Goal: Task Accomplishment & Management: Use online tool/utility

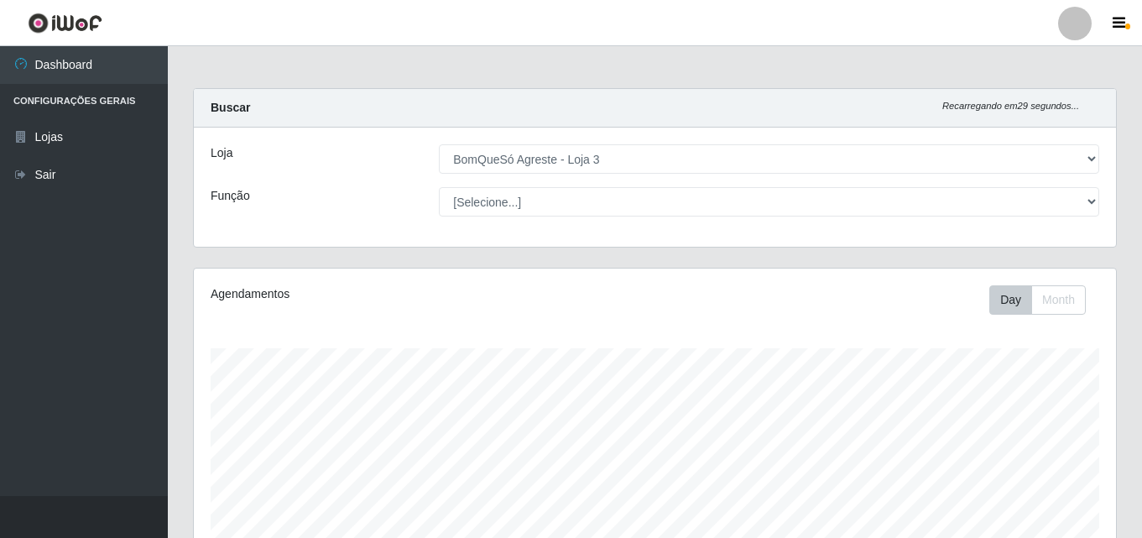
select select "215"
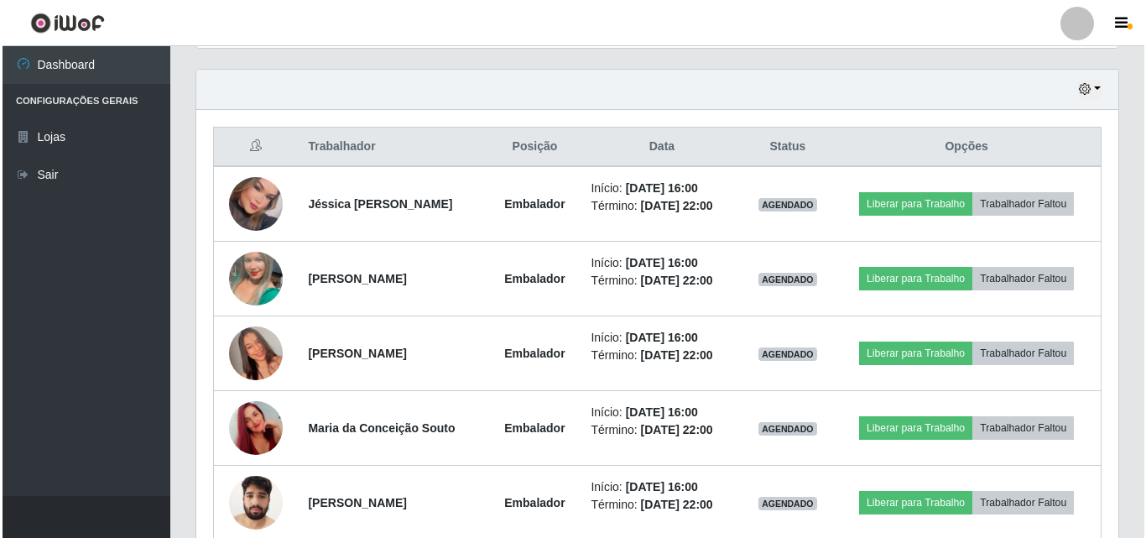
scroll to position [613, 0]
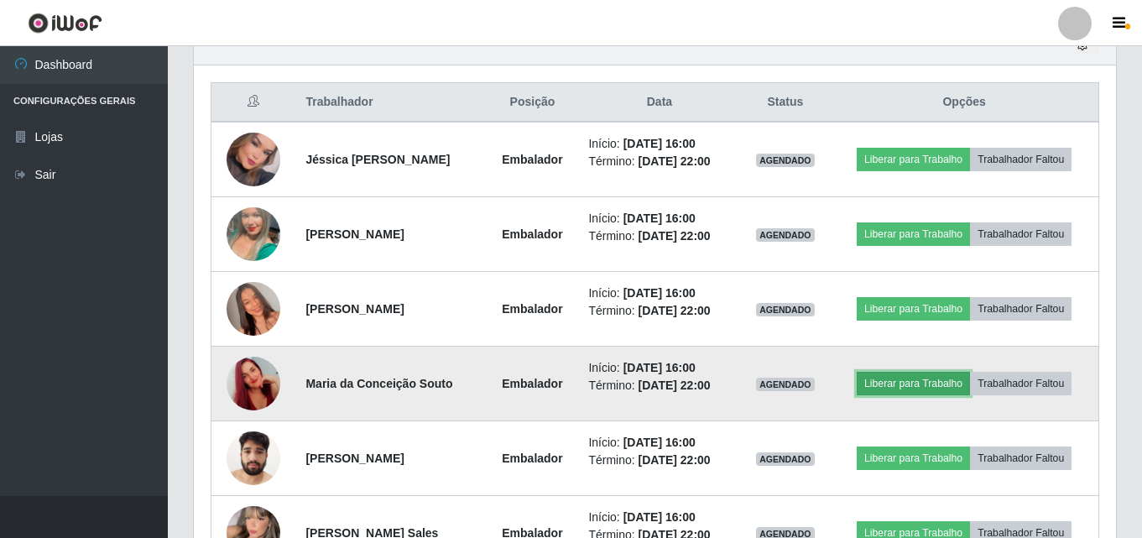
click at [896, 387] on button "Liberar para Trabalho" at bounding box center [913, 383] width 113 height 23
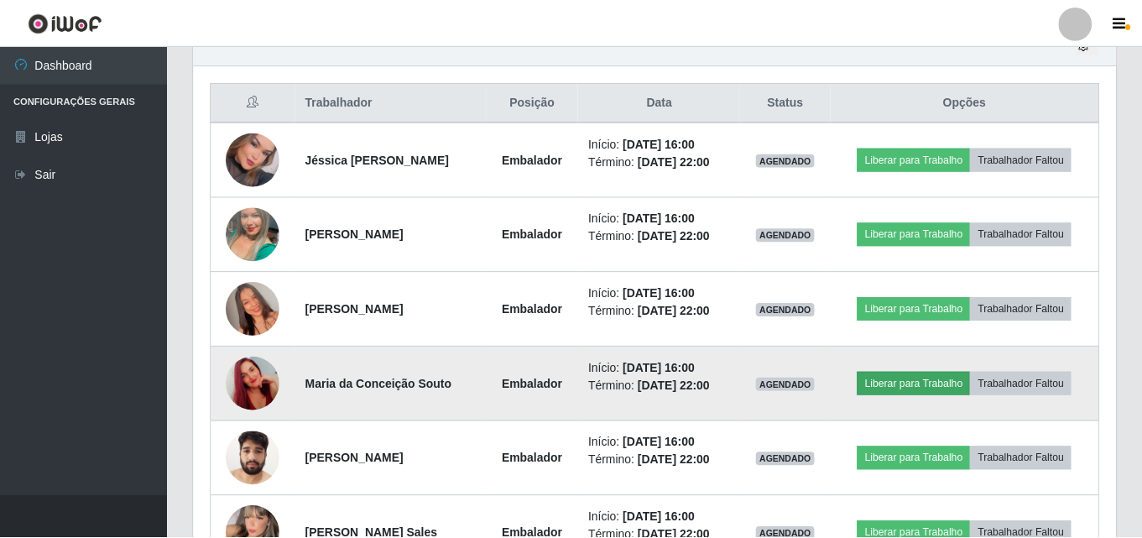
scroll to position [348, 914]
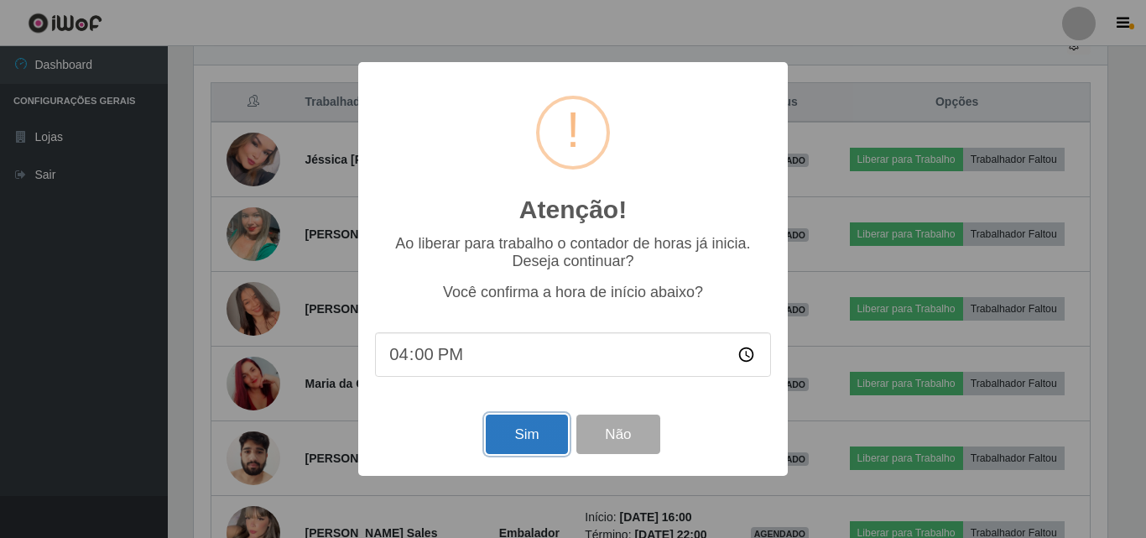
click at [535, 451] on button "Sim" at bounding box center [526, 434] width 81 height 39
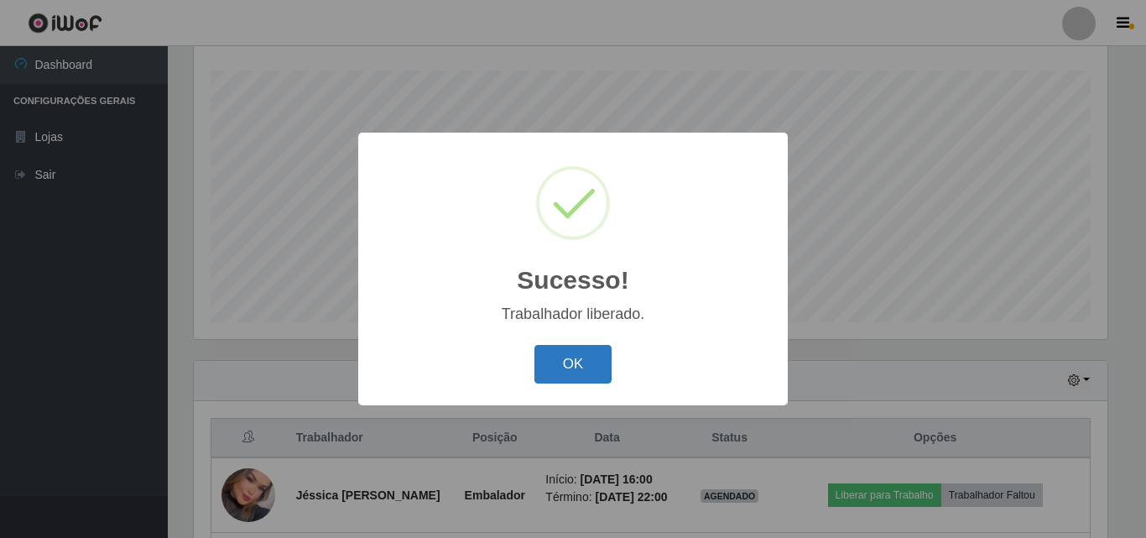
click at [599, 353] on button "OK" at bounding box center [574, 364] width 78 height 39
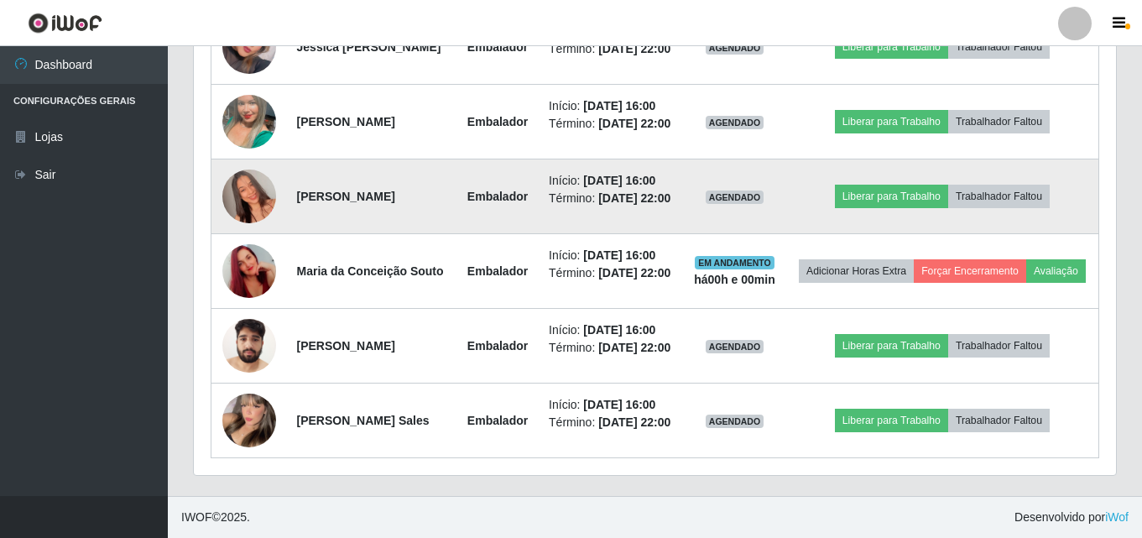
scroll to position [781, 0]
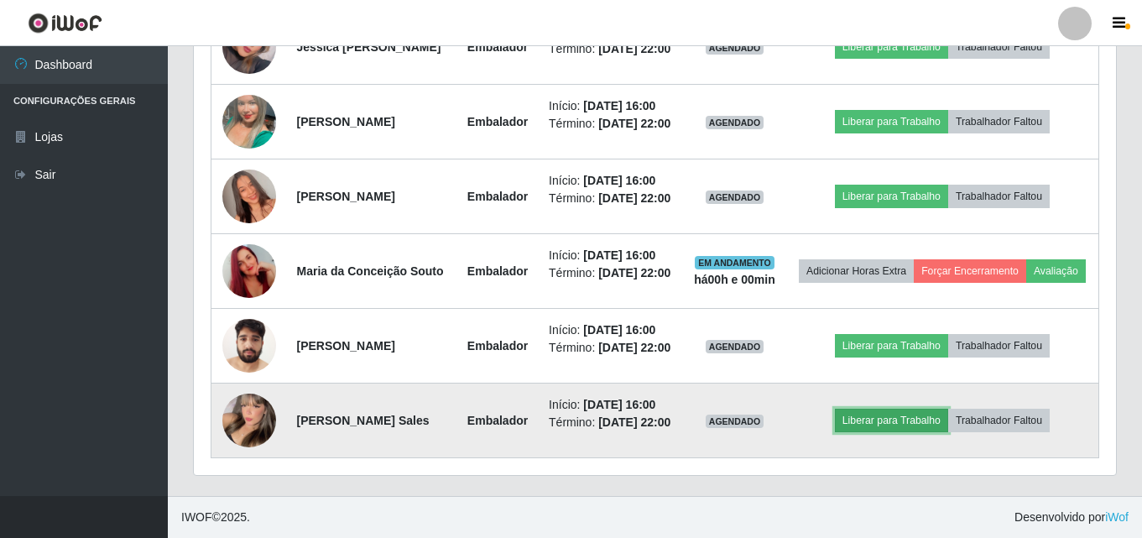
click at [901, 432] on button "Liberar para Trabalho" at bounding box center [891, 420] width 113 height 23
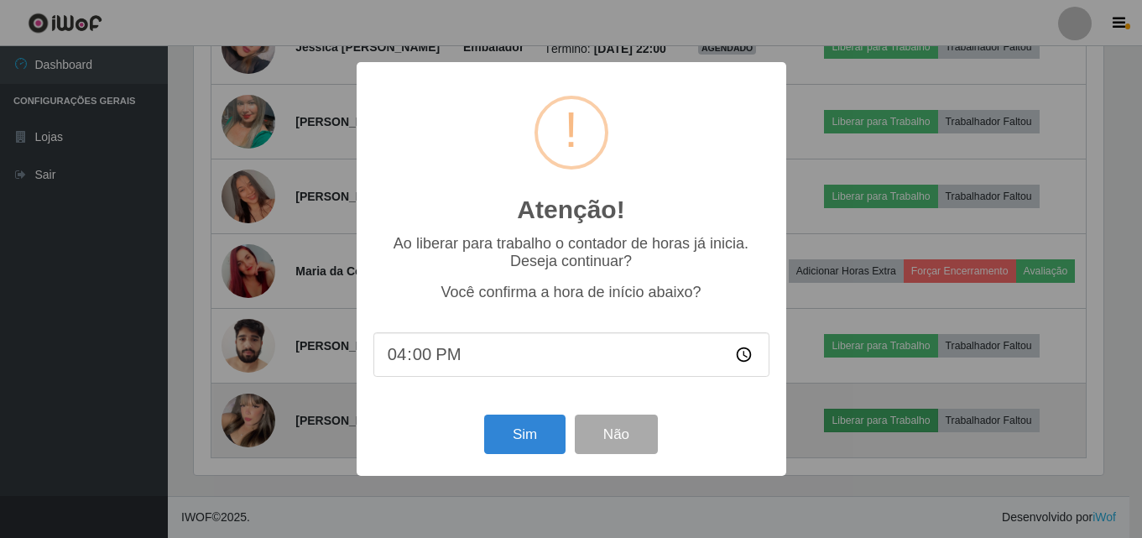
scroll to position [348, 914]
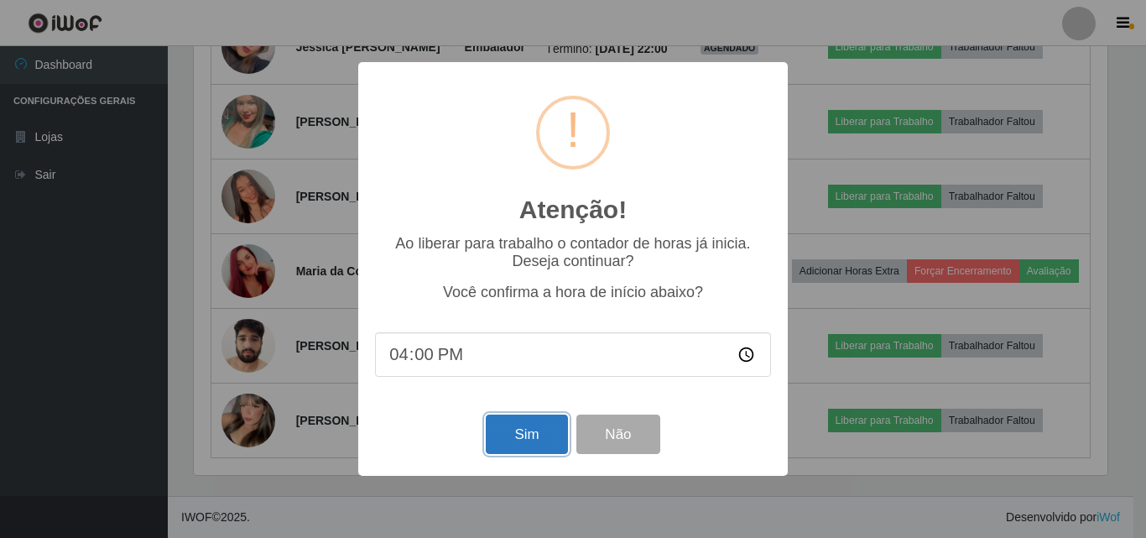
click at [523, 436] on button "Sim" at bounding box center [526, 434] width 81 height 39
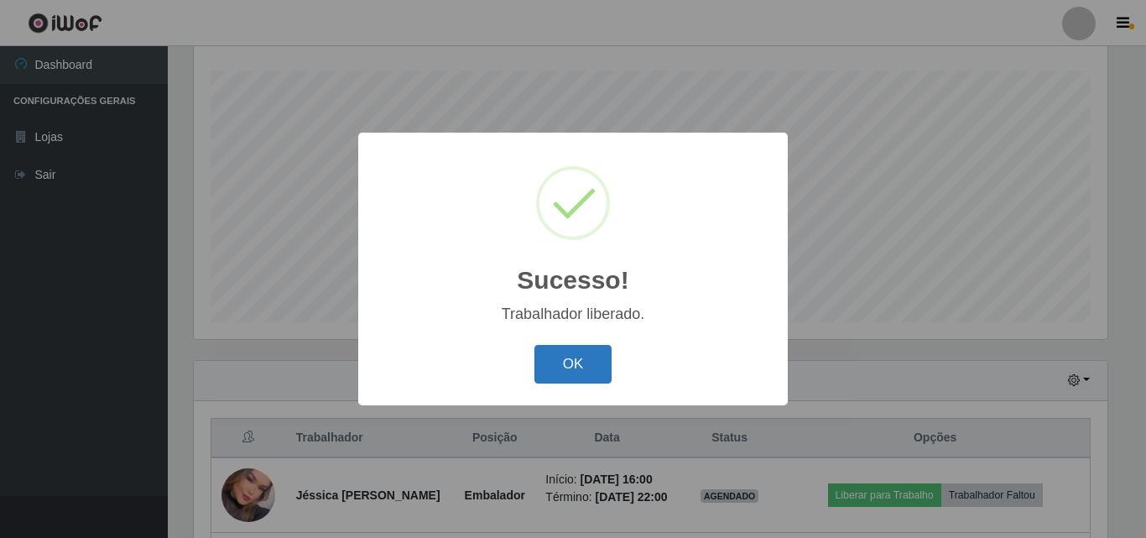
click at [586, 377] on button "OK" at bounding box center [574, 364] width 78 height 39
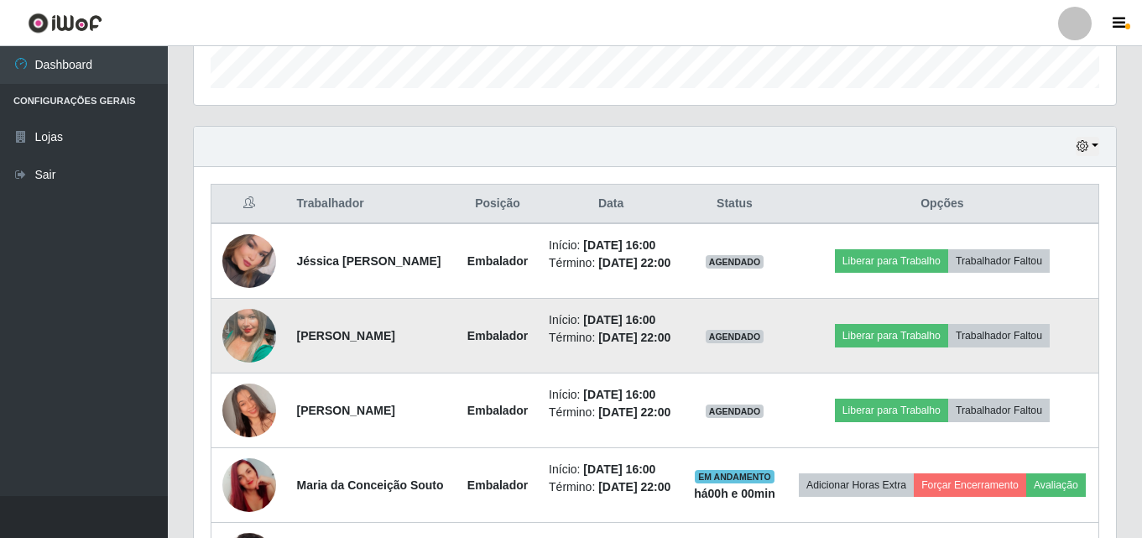
scroll to position [530, 0]
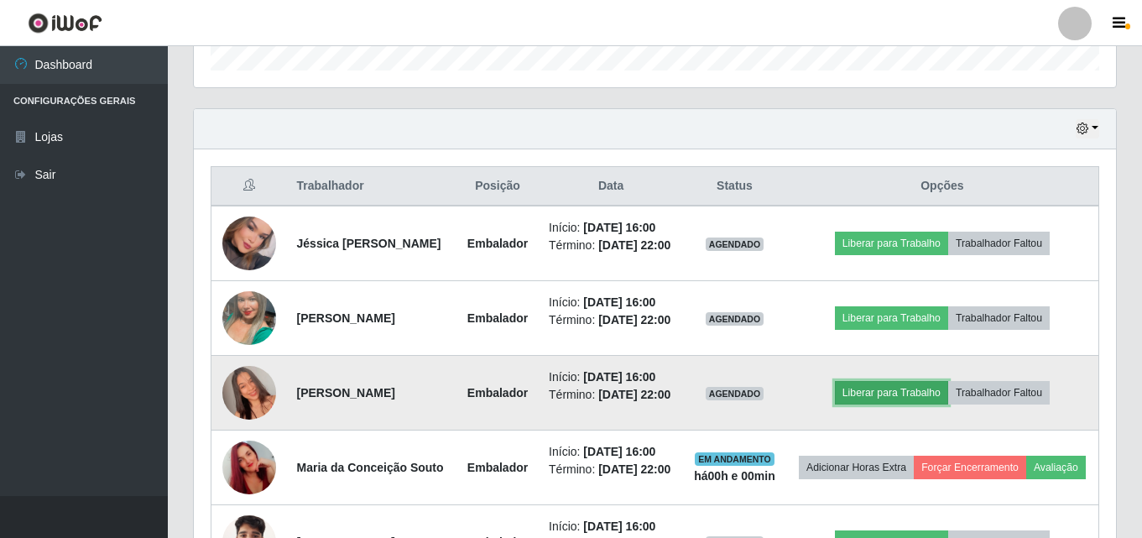
click at [859, 404] on button "Liberar para Trabalho" at bounding box center [891, 392] width 113 height 23
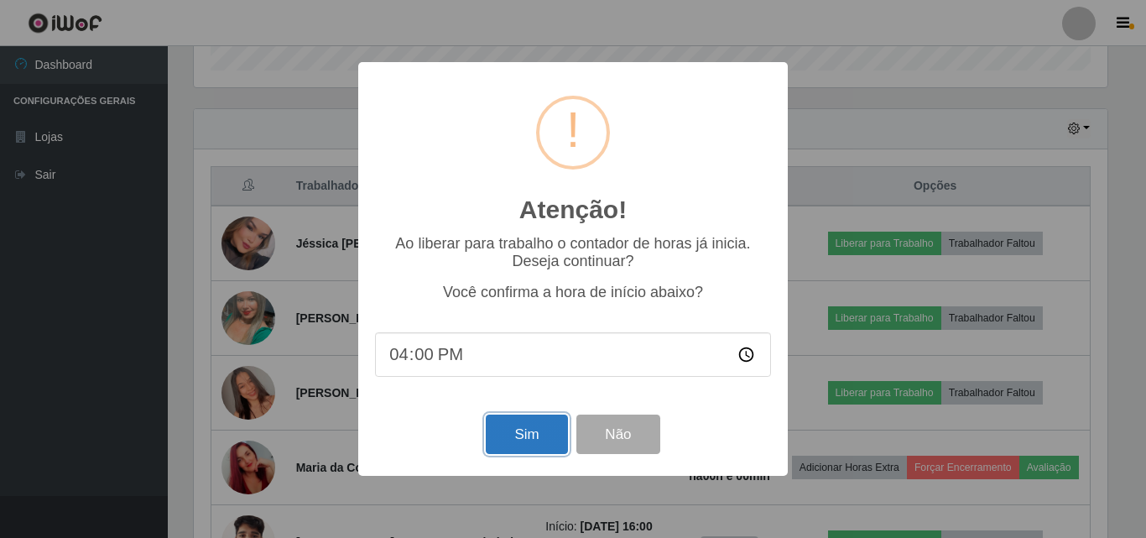
click at [529, 432] on button "Sim" at bounding box center [526, 434] width 81 height 39
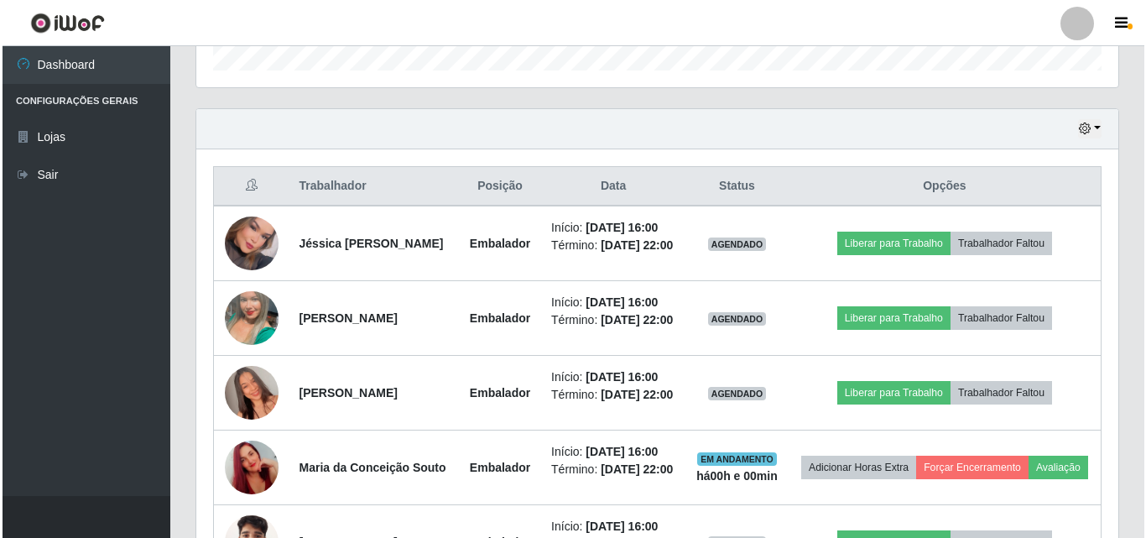
scroll to position [0, 0]
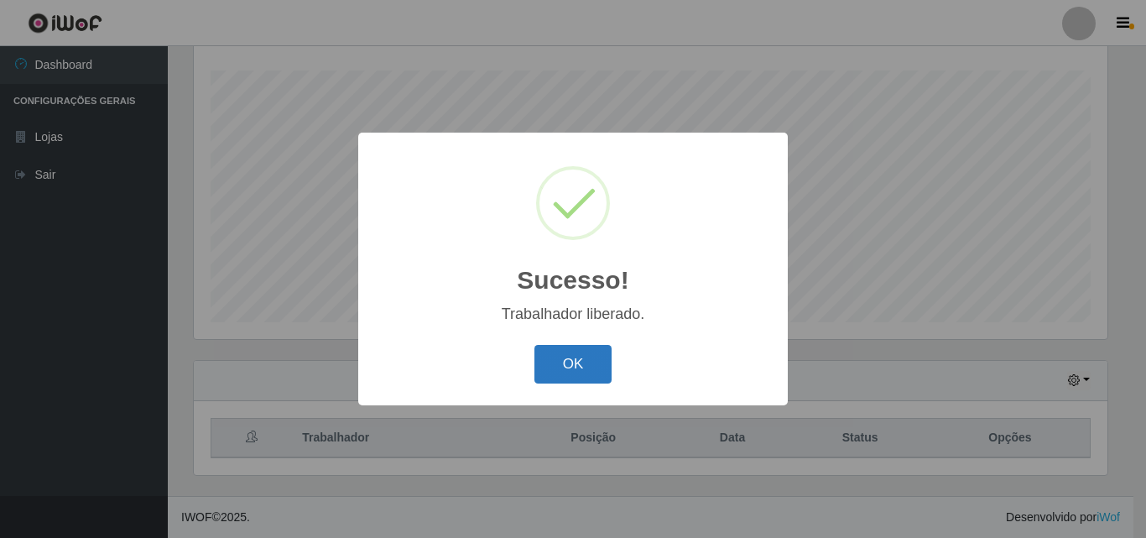
click at [568, 363] on button "OK" at bounding box center [574, 364] width 78 height 39
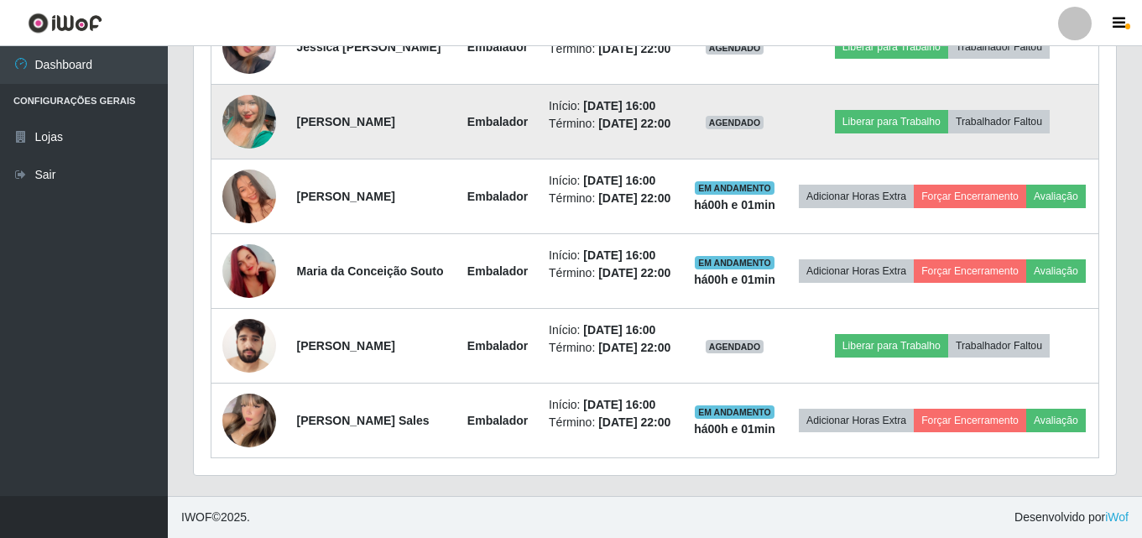
scroll to position [634, 0]
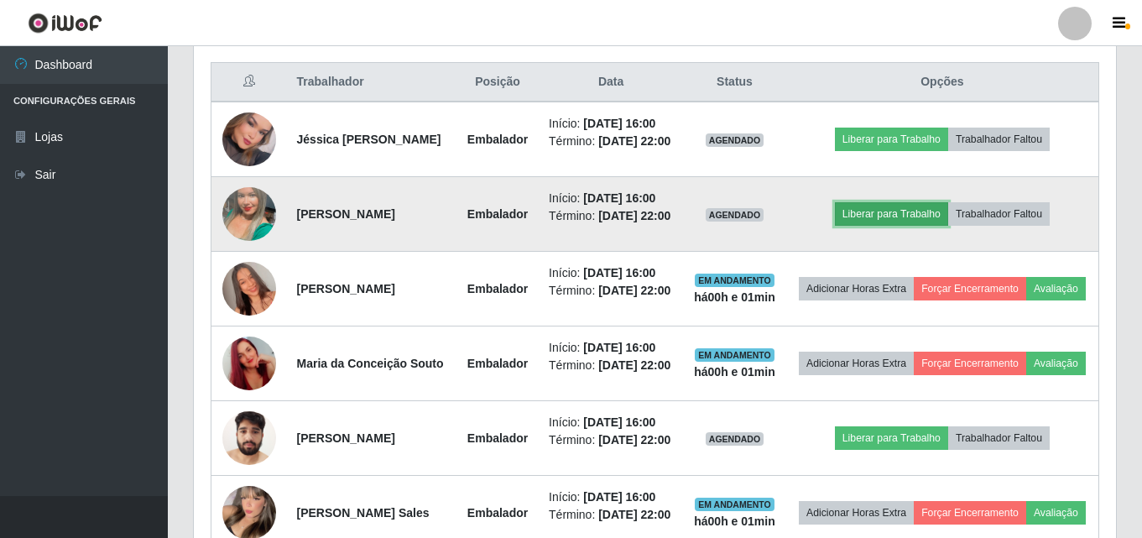
click at [860, 226] on button "Liberar para Trabalho" at bounding box center [891, 213] width 113 height 23
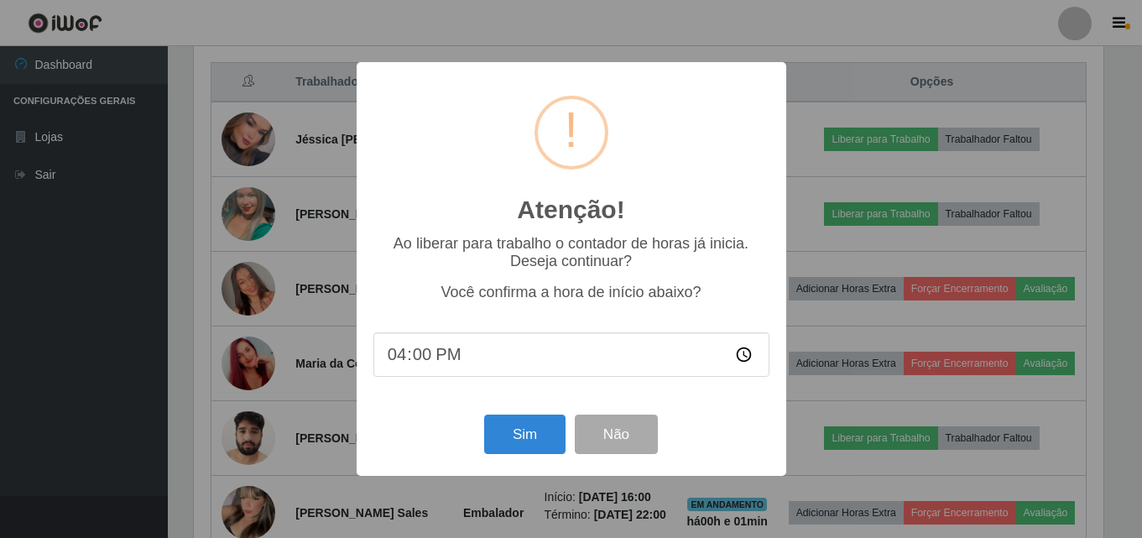
scroll to position [348, 914]
click at [545, 432] on button "Sim" at bounding box center [526, 434] width 81 height 39
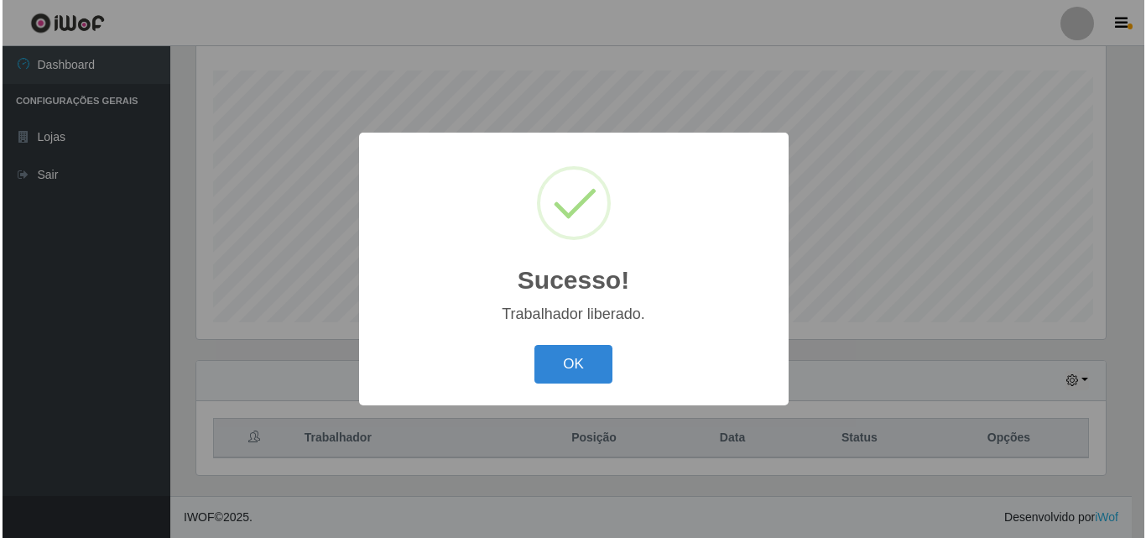
scroll to position [278, 0]
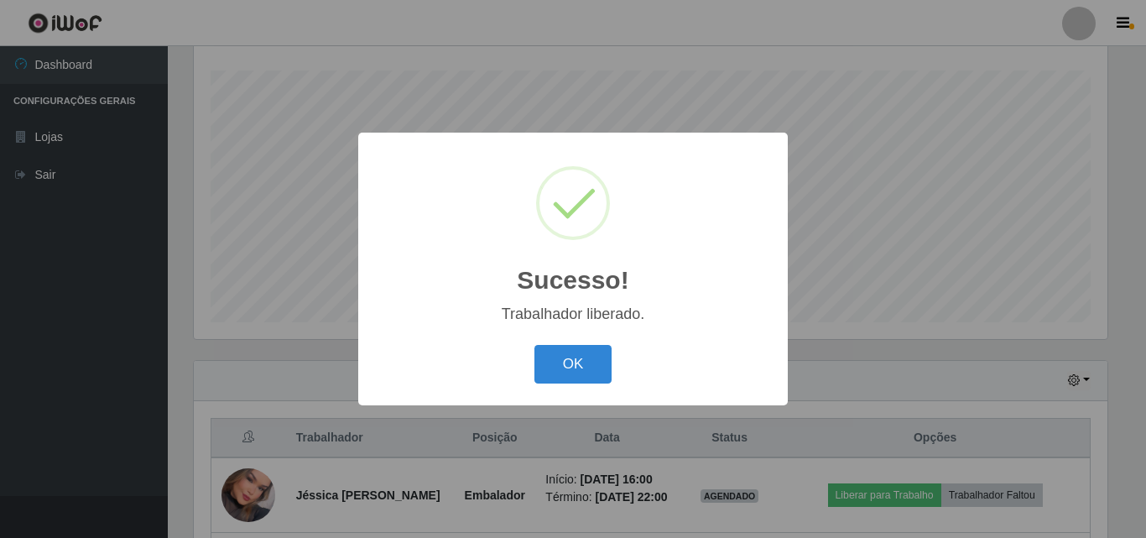
click at [535, 345] on button "OK" at bounding box center [574, 364] width 78 height 39
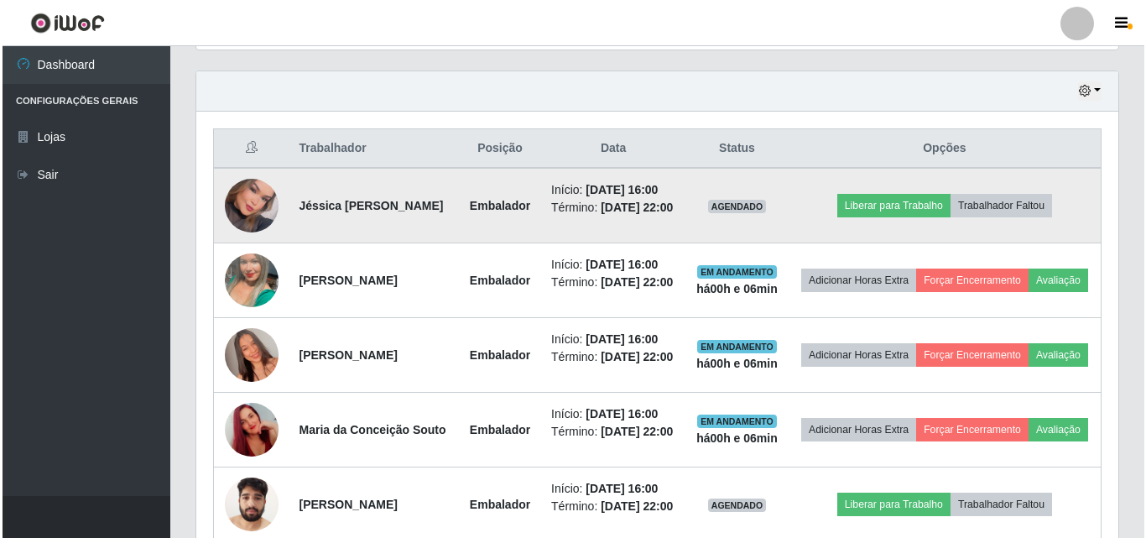
scroll to position [613, 0]
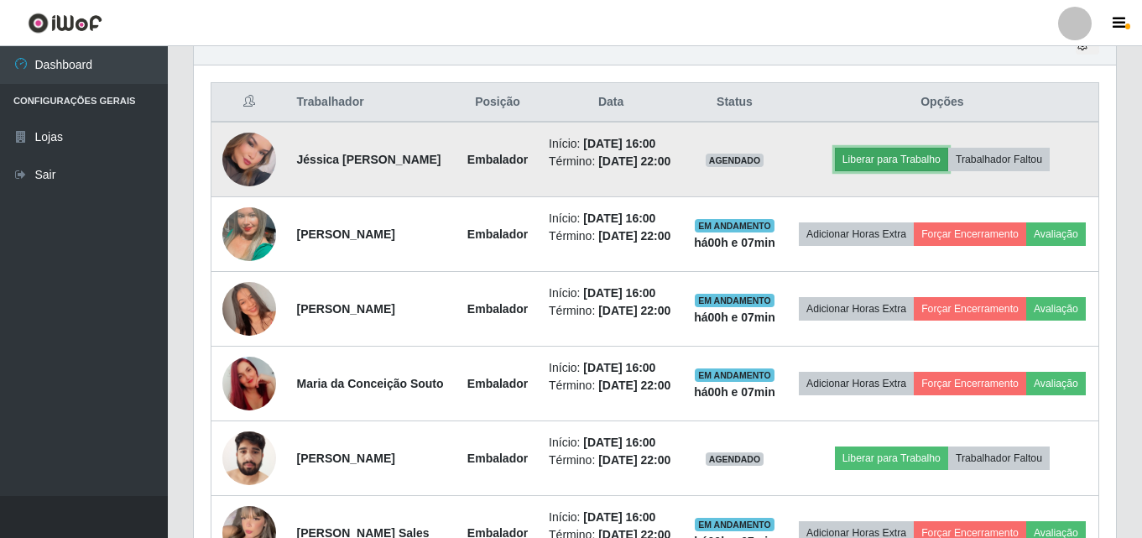
click at [897, 166] on button "Liberar para Trabalho" at bounding box center [891, 159] width 113 height 23
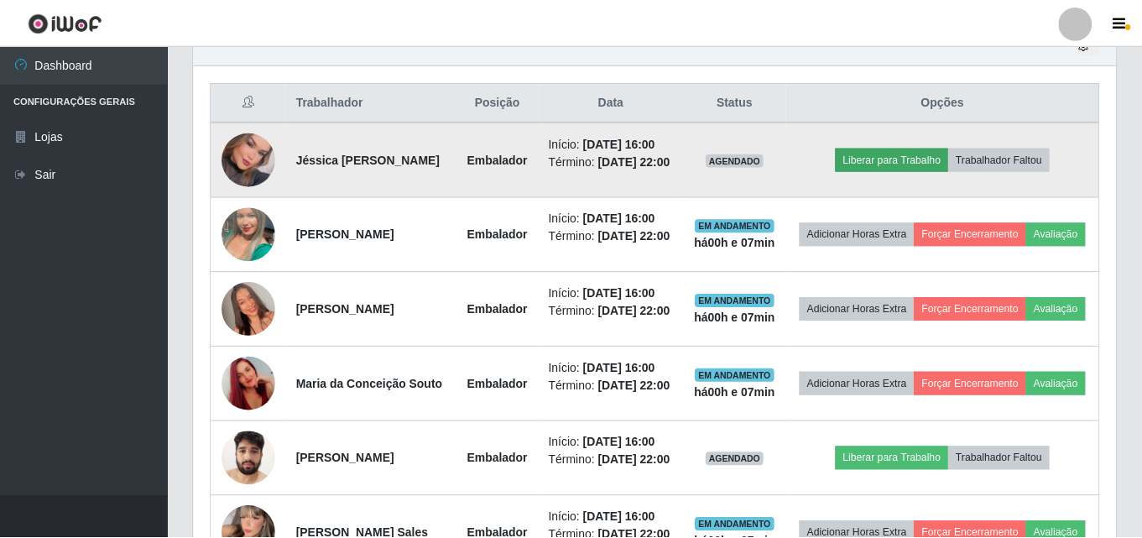
scroll to position [348, 914]
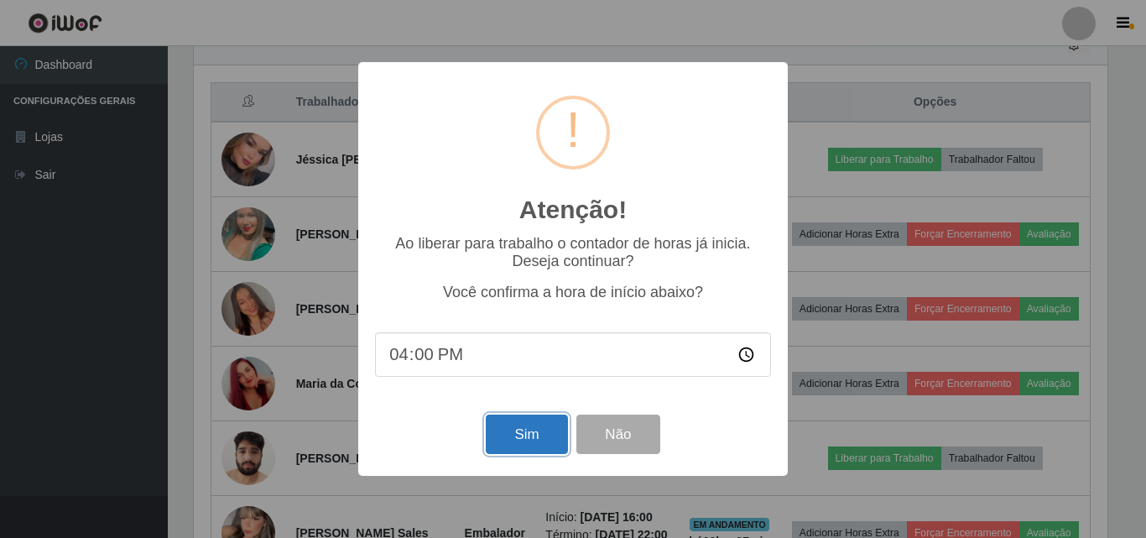
click at [527, 447] on button "Sim" at bounding box center [526, 434] width 81 height 39
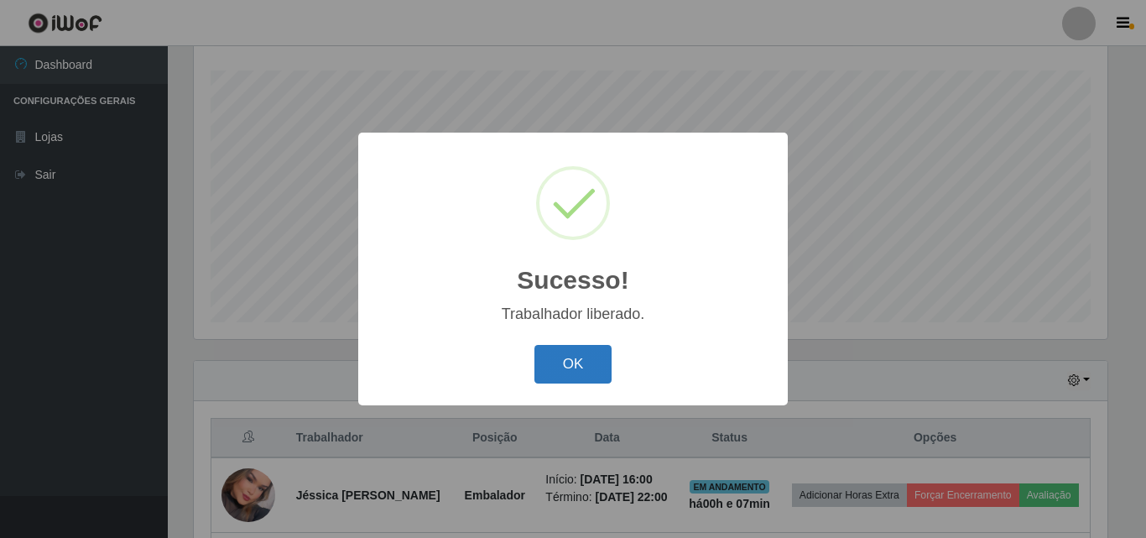
click at [582, 359] on button "OK" at bounding box center [574, 364] width 78 height 39
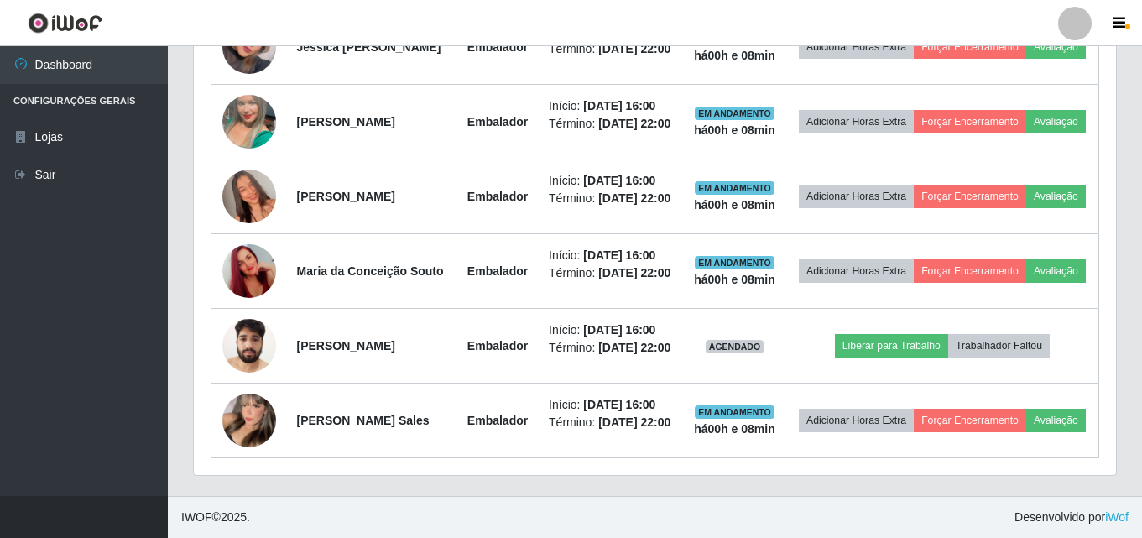
scroll to position [530, 0]
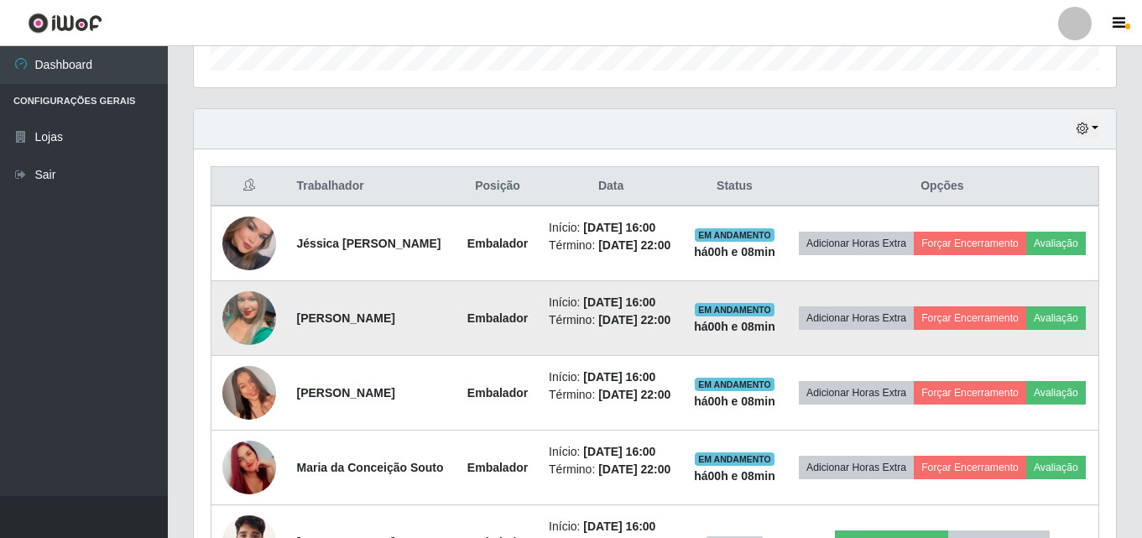
click at [248, 336] on img at bounding box center [249, 318] width 54 height 96
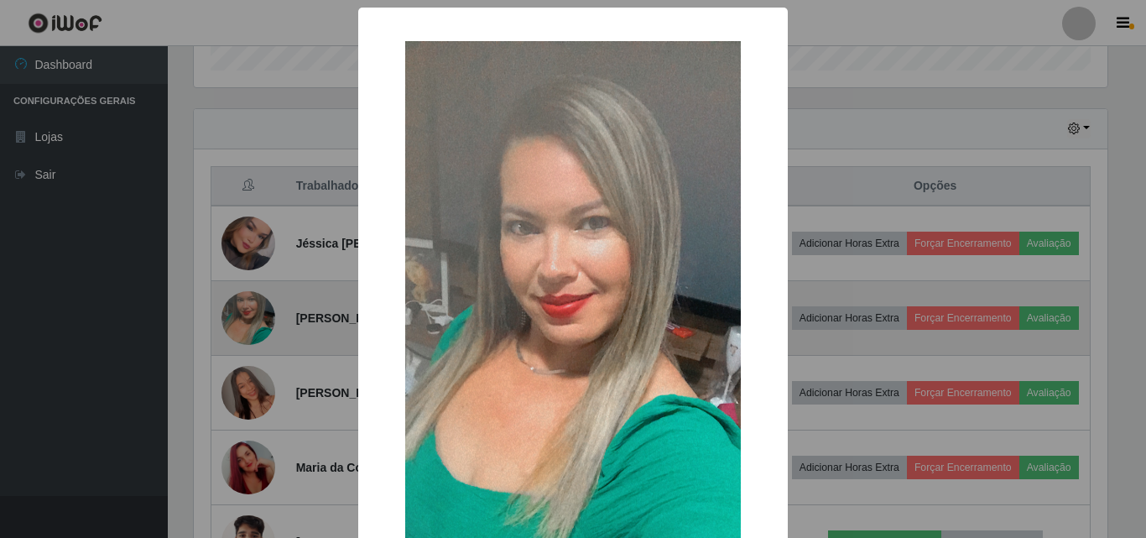
click at [248, 336] on div "× OK Cancel" at bounding box center [573, 269] width 1146 height 538
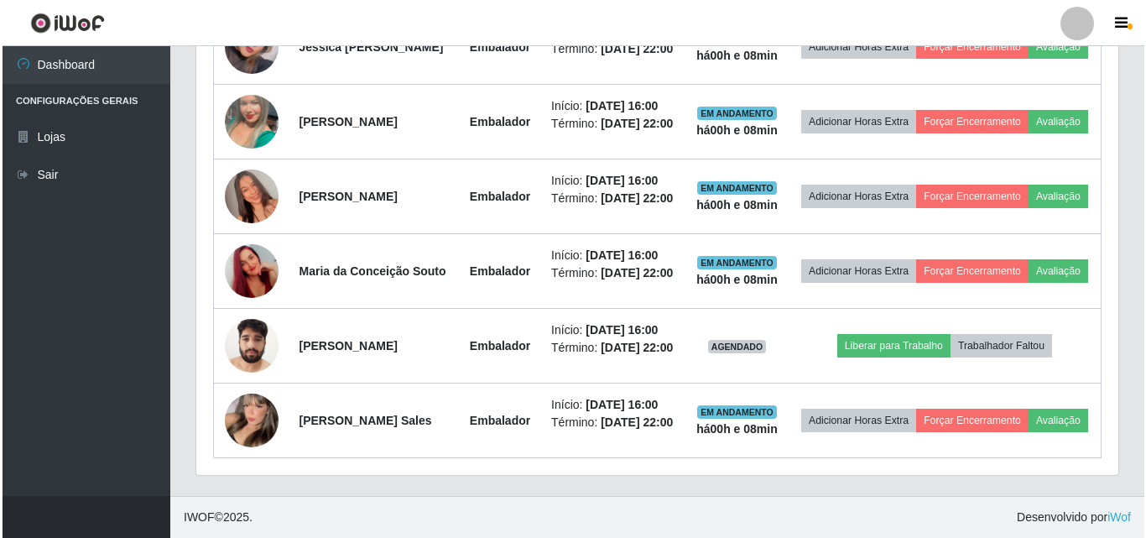
scroll to position [781, 0]
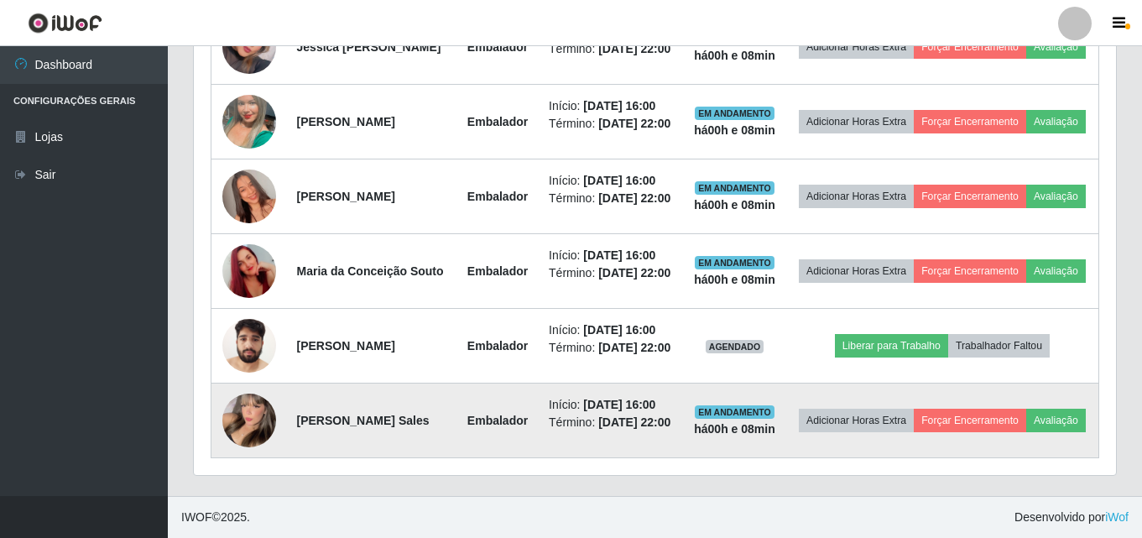
click at [249, 438] on img at bounding box center [249, 420] width 54 height 74
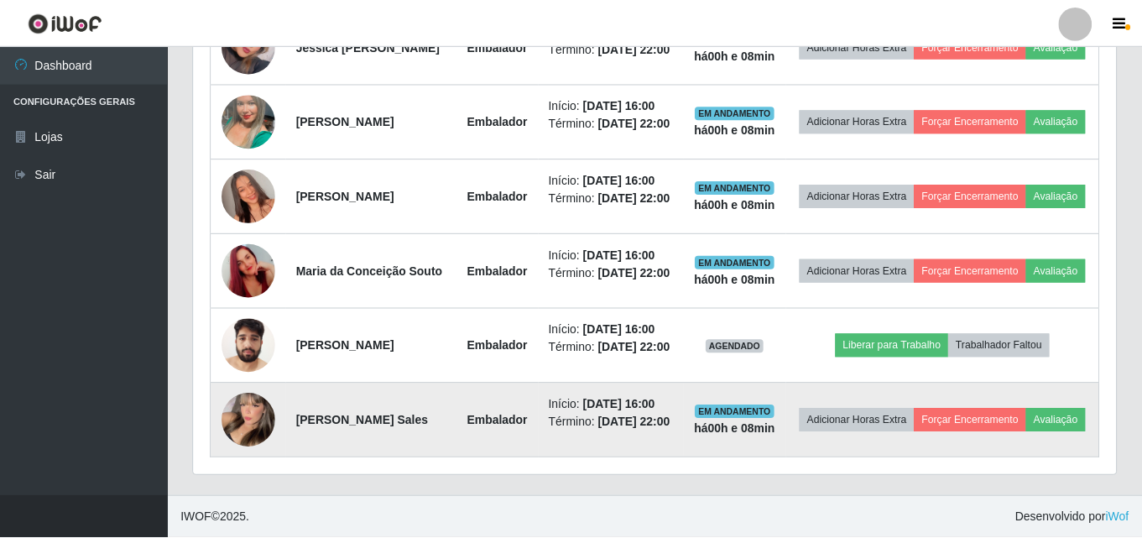
scroll to position [348, 914]
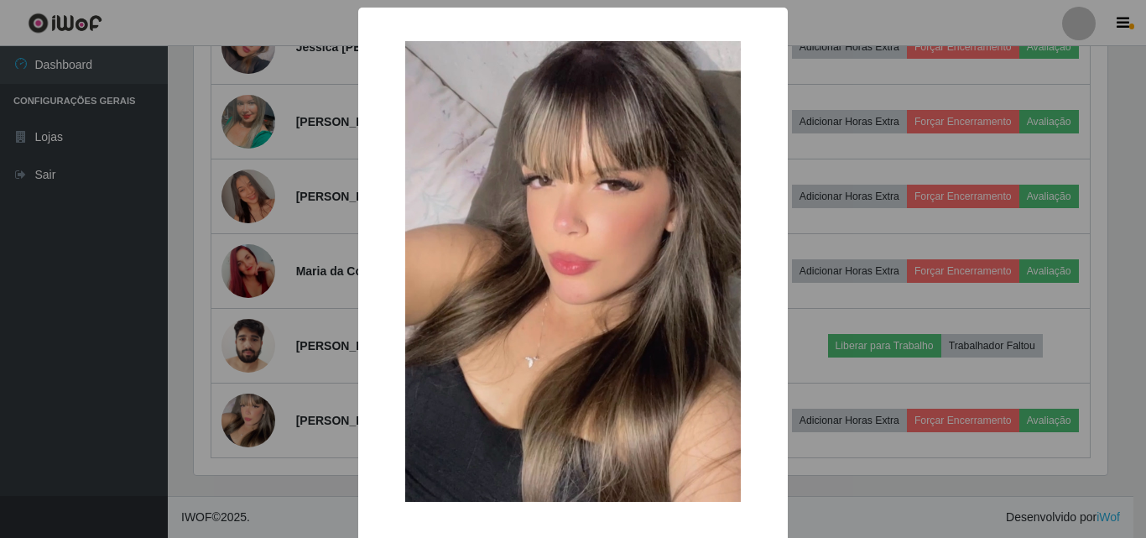
click at [247, 436] on div "× OK Cancel" at bounding box center [573, 269] width 1146 height 538
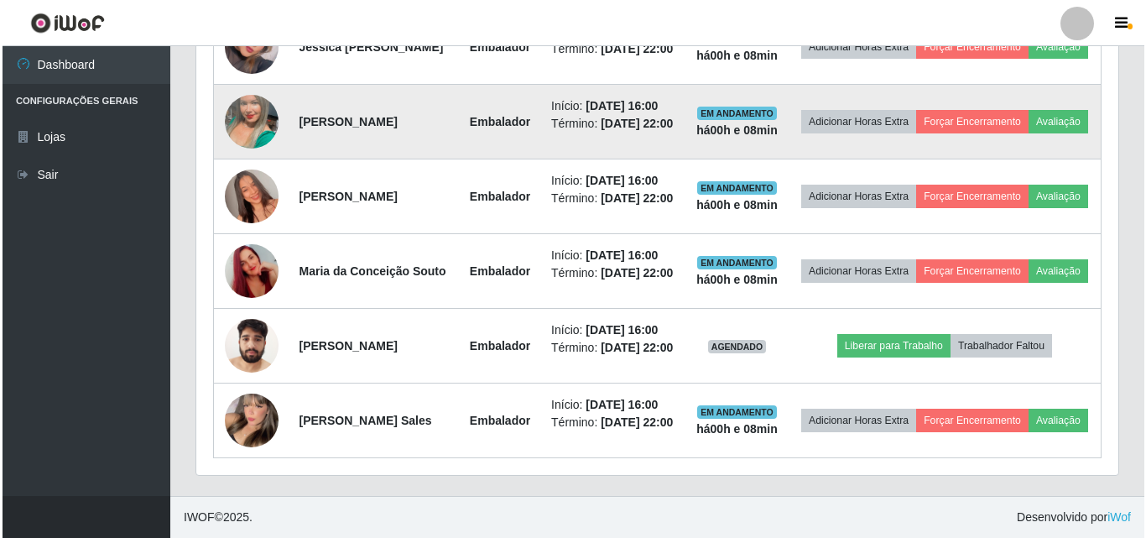
scroll to position [697, 0]
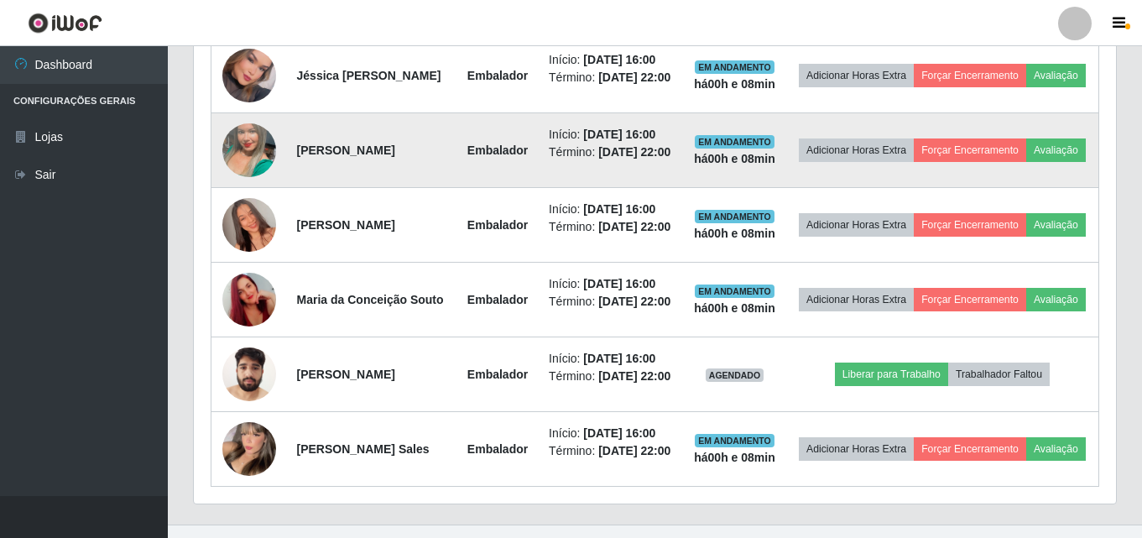
click at [248, 166] on img at bounding box center [249, 150] width 54 height 96
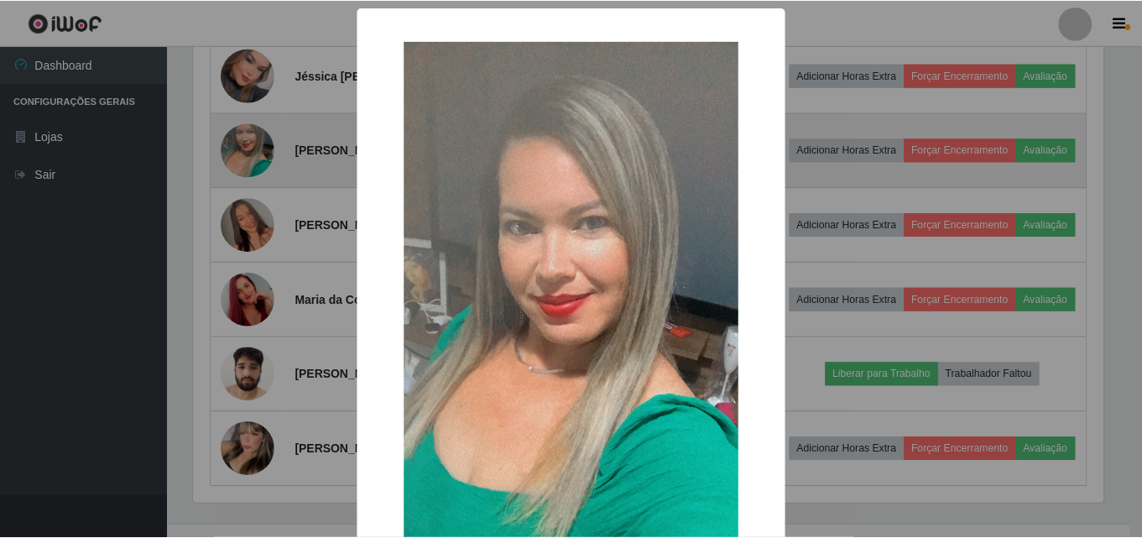
scroll to position [348, 914]
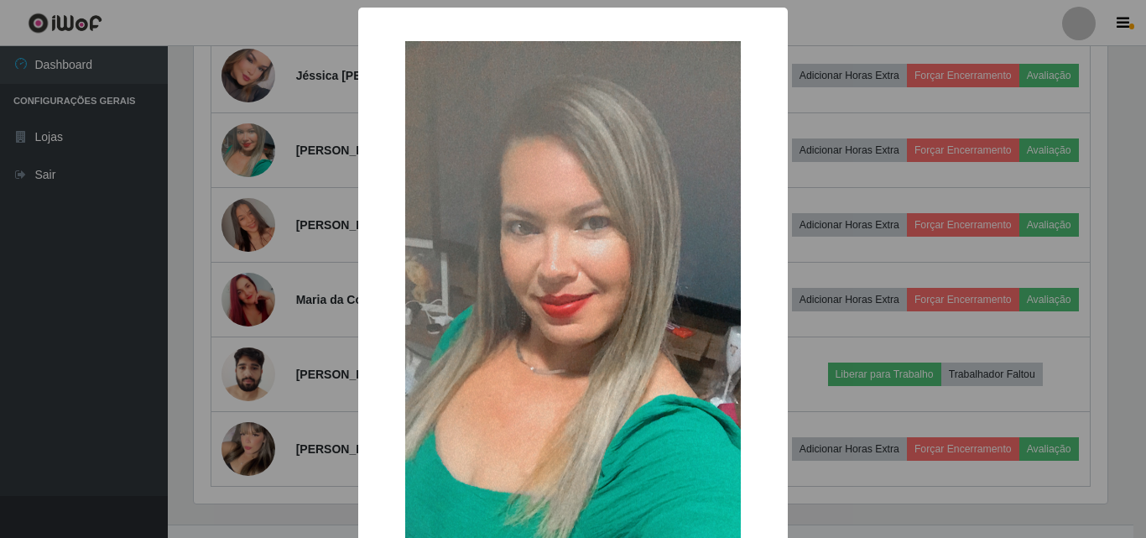
click at [248, 170] on div "× OK Cancel" at bounding box center [573, 269] width 1146 height 538
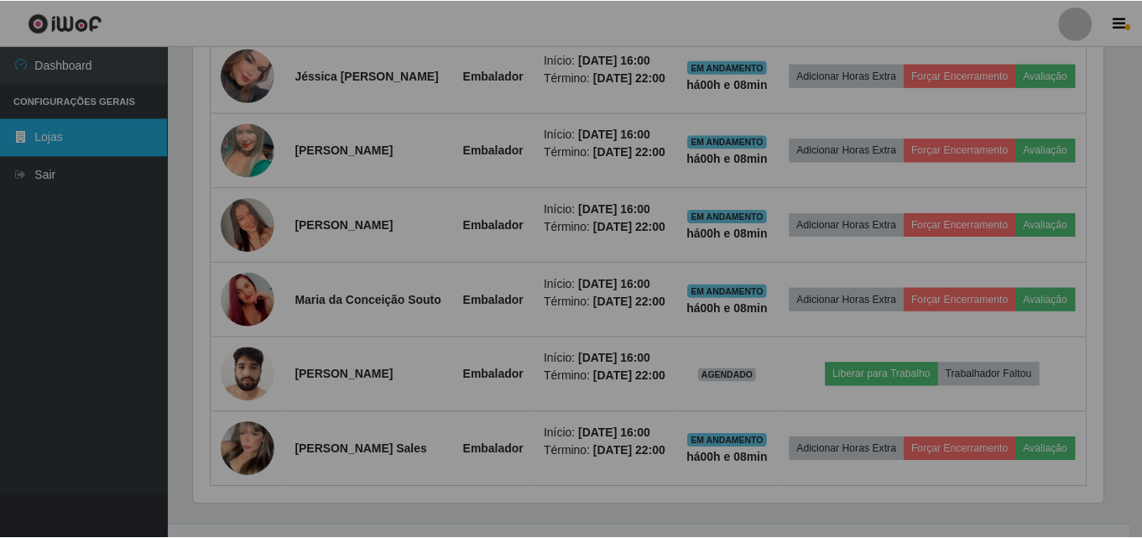
scroll to position [348, 922]
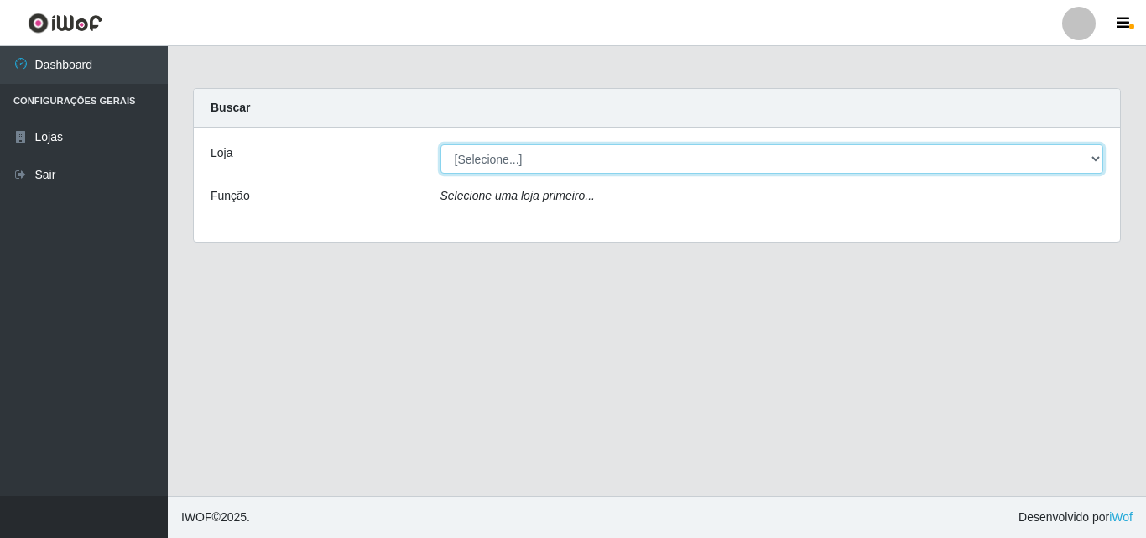
click at [521, 155] on select "[Selecione...] BomQueSó Agreste - Loja 3" at bounding box center [773, 158] width 664 height 29
select select "215"
click at [441, 144] on select "[Selecione...] BomQueSó Agreste - Loja 3" at bounding box center [773, 158] width 664 height 29
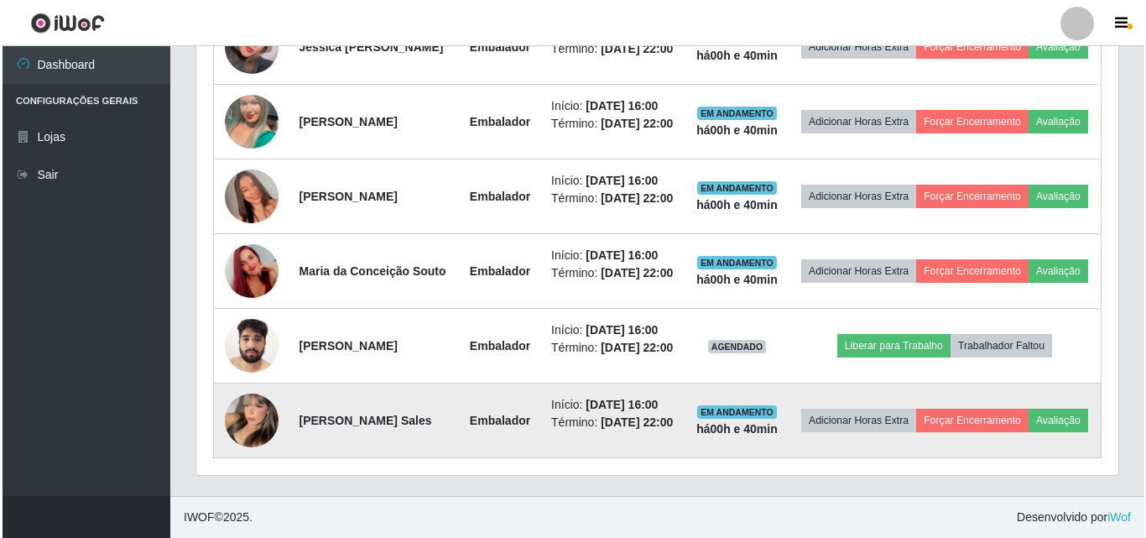
scroll to position [801, 0]
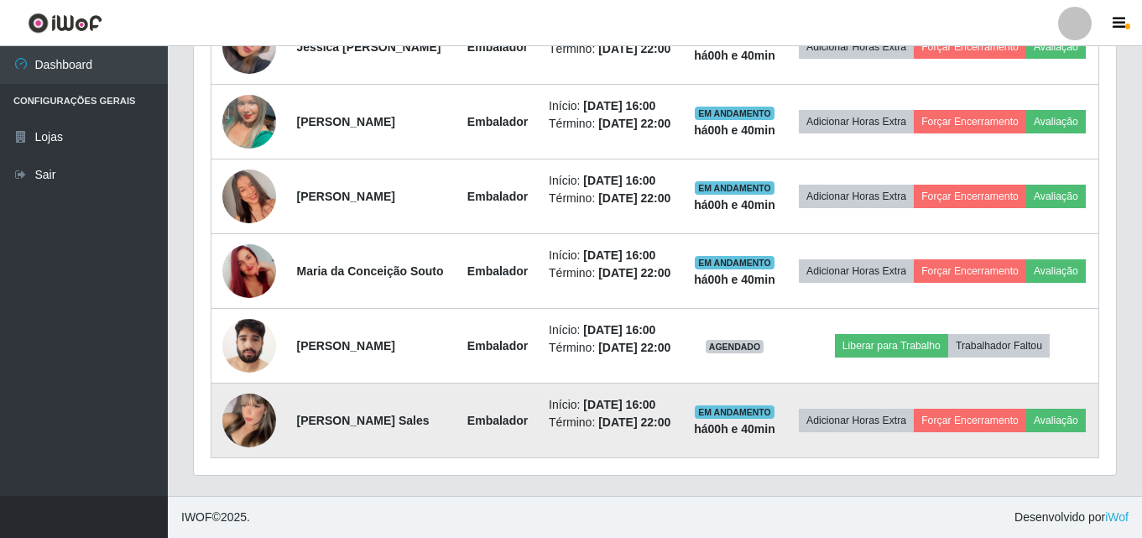
click at [251, 409] on img at bounding box center [249, 420] width 54 height 74
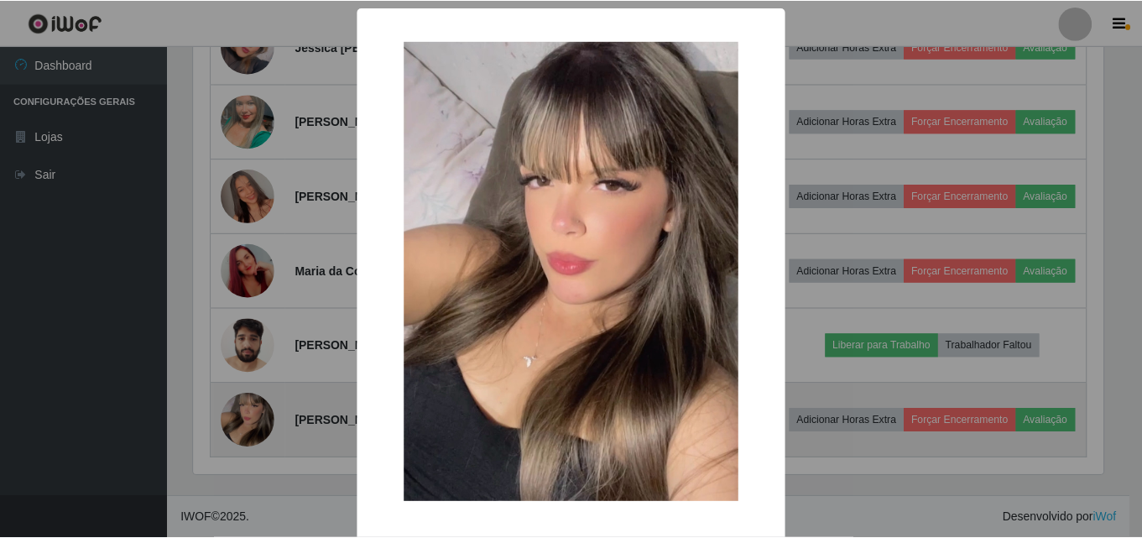
scroll to position [348, 914]
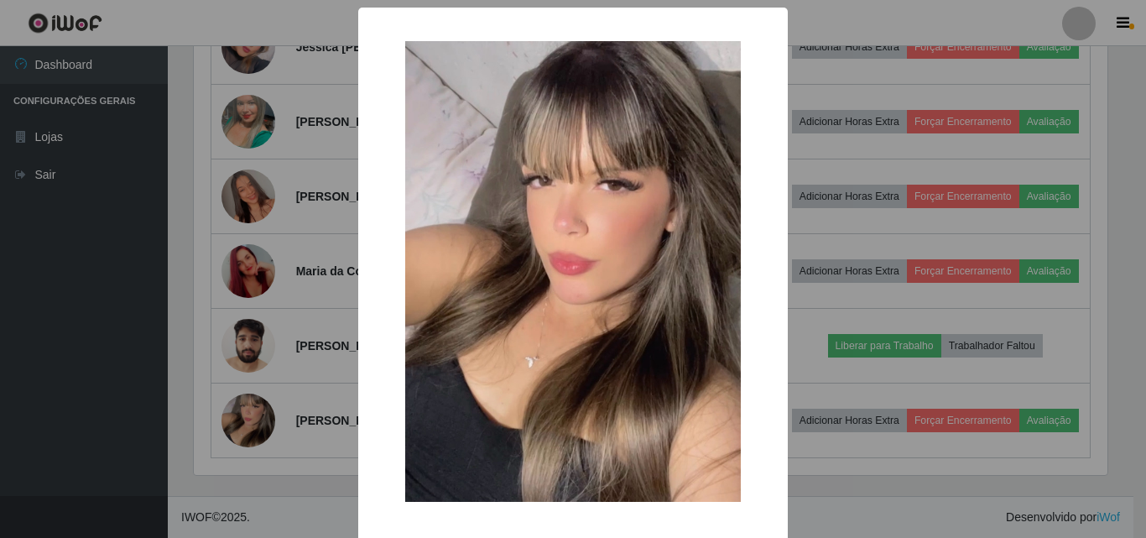
click at [618, 325] on img at bounding box center [573, 271] width 336 height 461
click at [346, 164] on div "× OK Cancel" at bounding box center [573, 269] width 1146 height 538
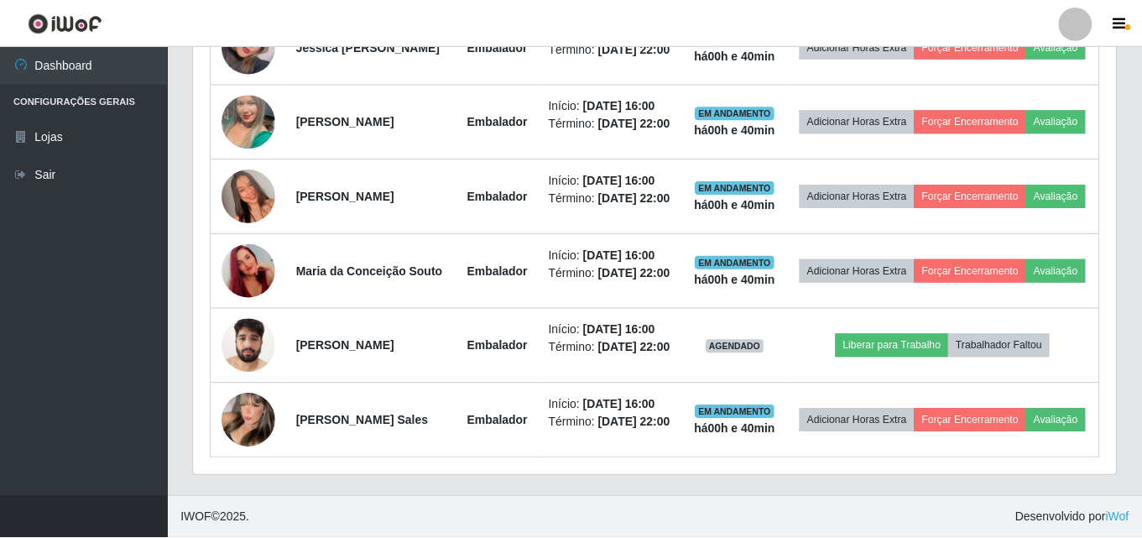
scroll to position [348, 922]
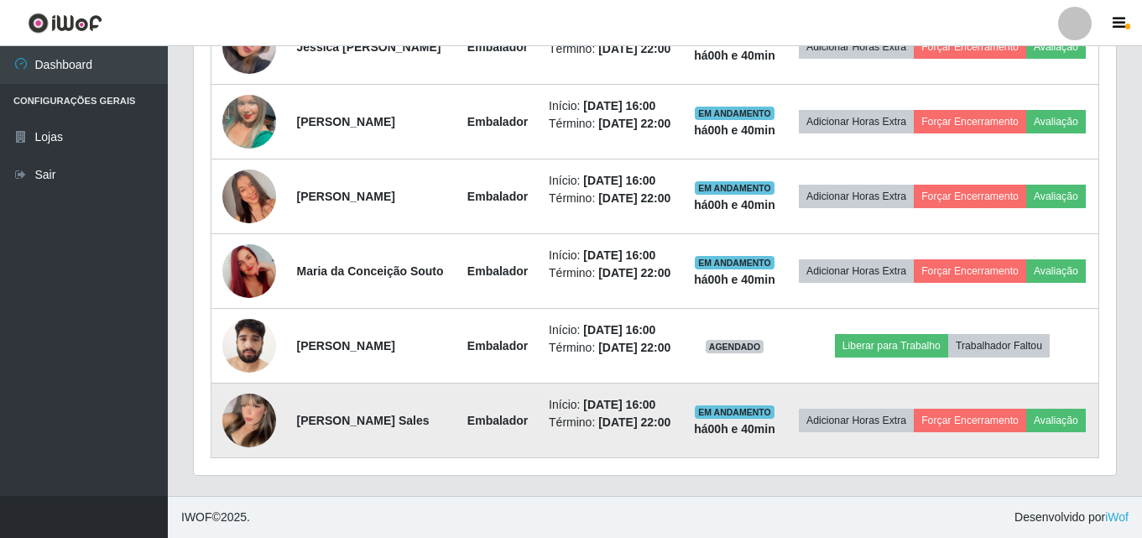
click at [243, 415] on img at bounding box center [249, 420] width 54 height 74
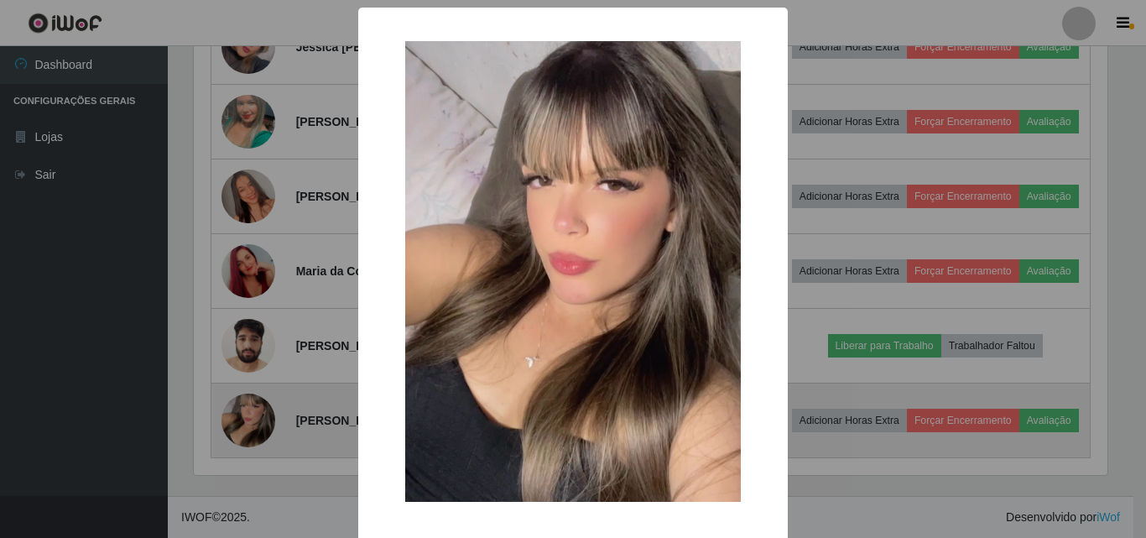
click at [243, 415] on div "× OK Cancel" at bounding box center [573, 269] width 1146 height 538
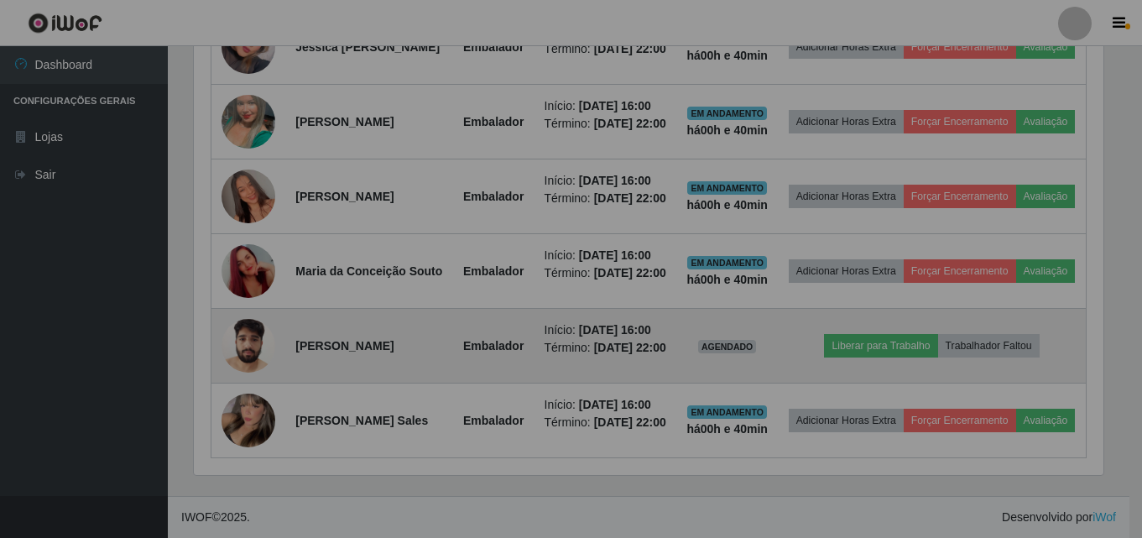
scroll to position [348, 922]
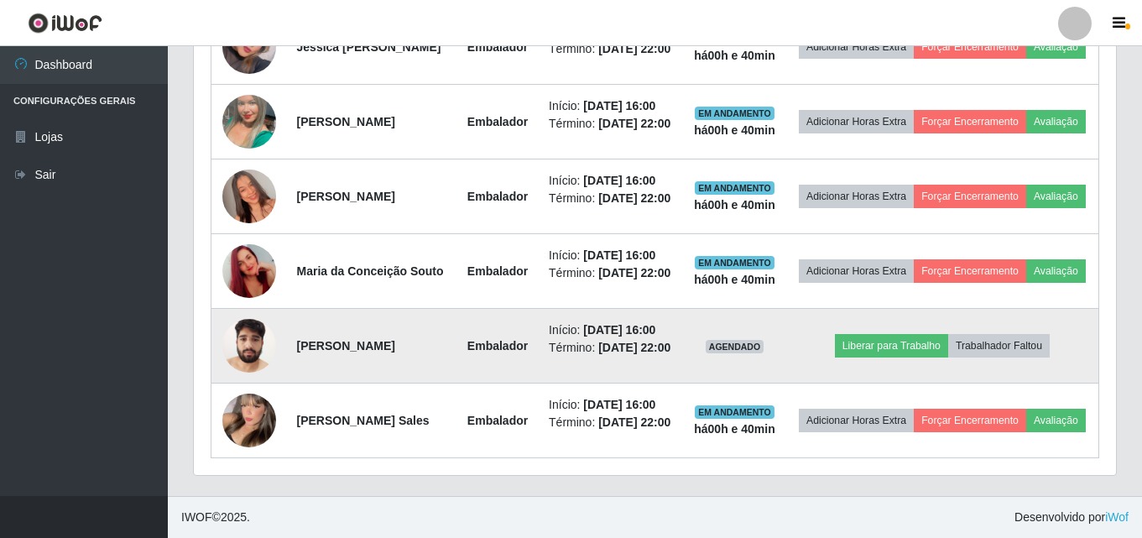
click at [248, 342] on img at bounding box center [249, 345] width 54 height 71
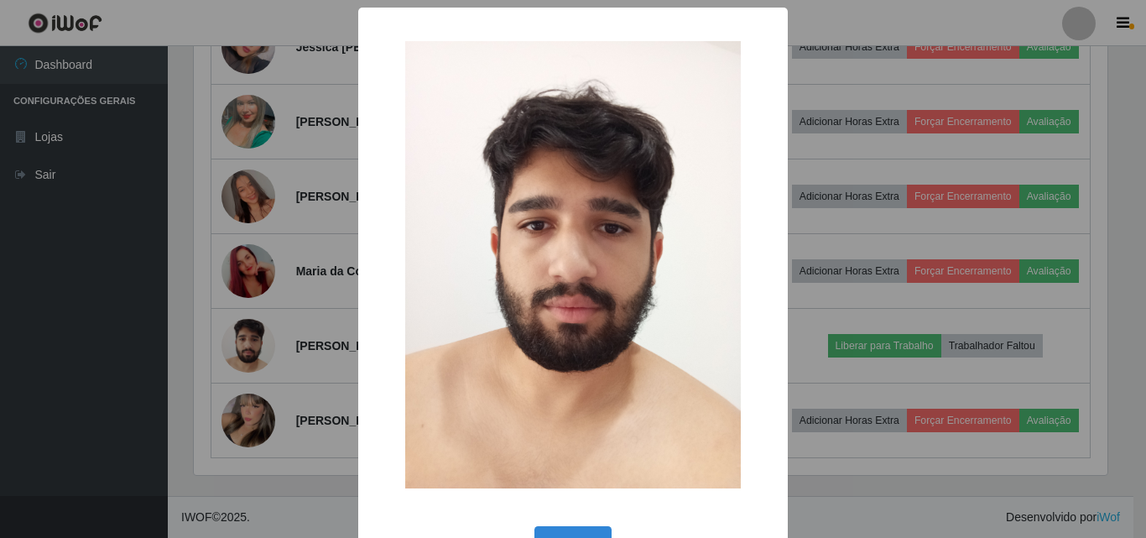
click at [261, 410] on div "× OK Cancel" at bounding box center [573, 269] width 1146 height 538
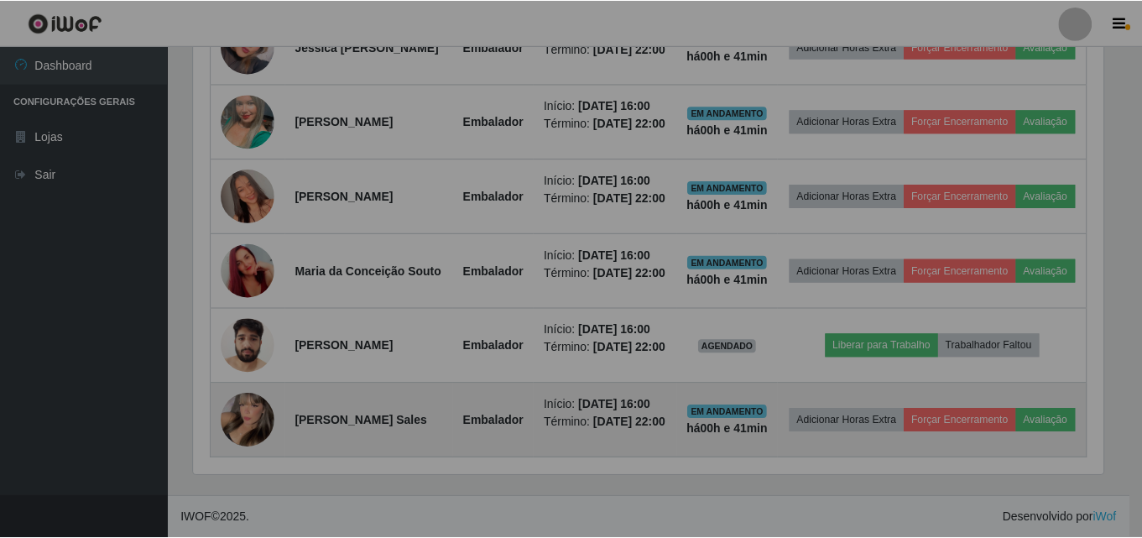
scroll to position [348, 922]
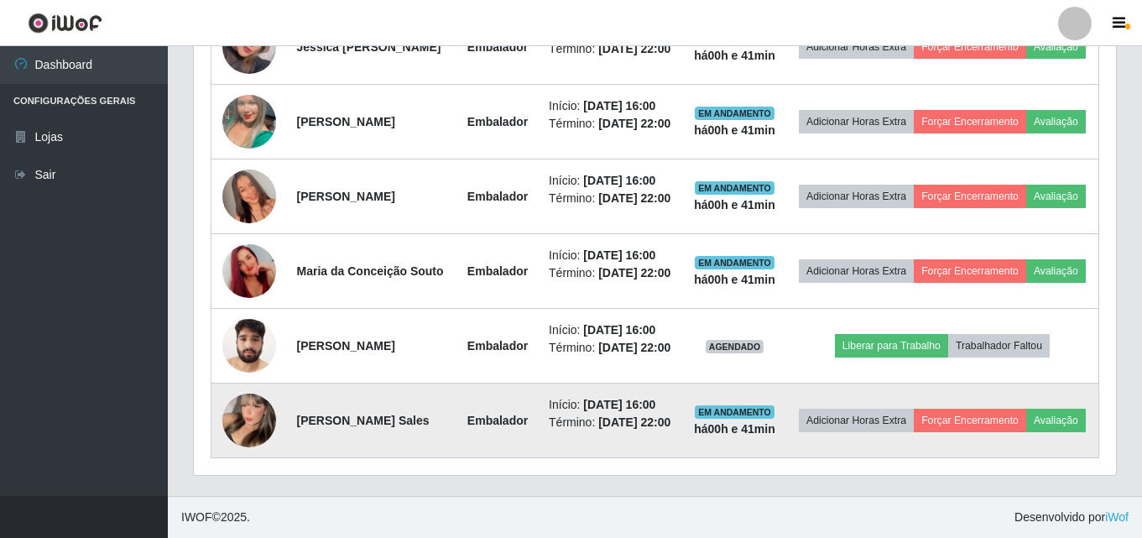
click at [260, 436] on img at bounding box center [249, 420] width 54 height 74
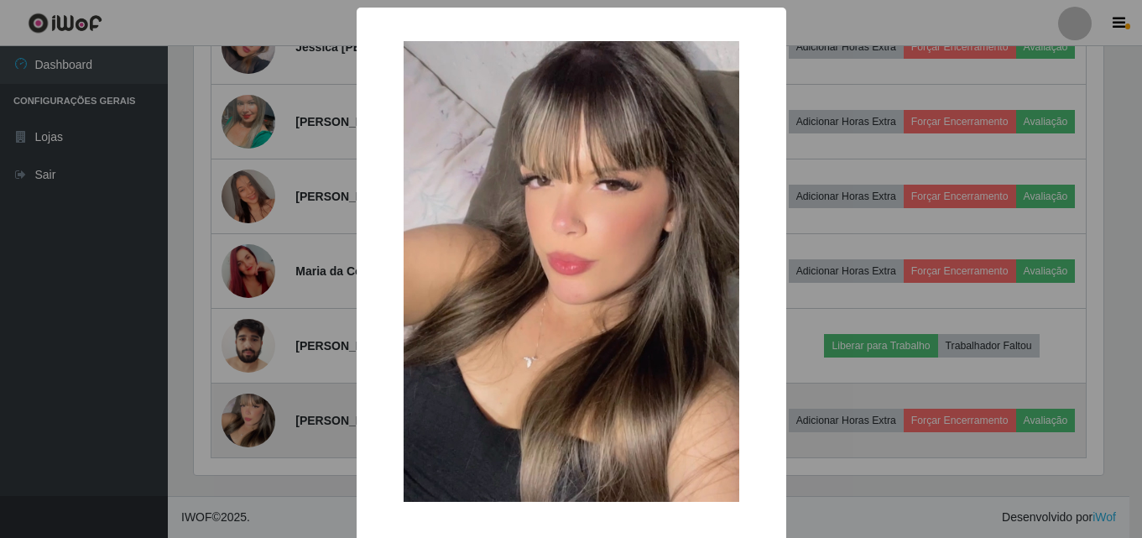
scroll to position [348, 914]
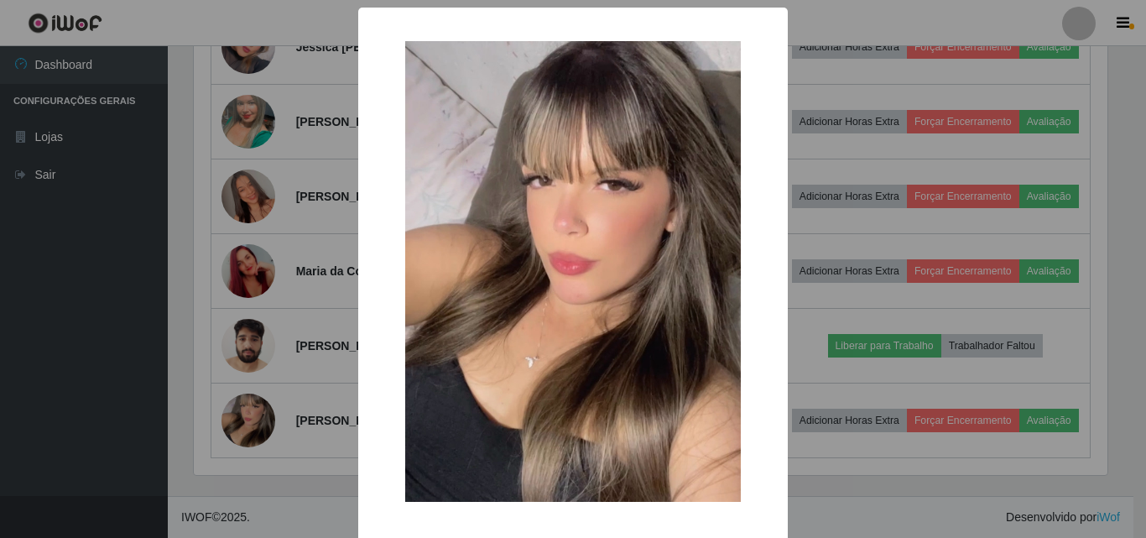
click at [190, 273] on div "× OK Cancel" at bounding box center [573, 269] width 1146 height 538
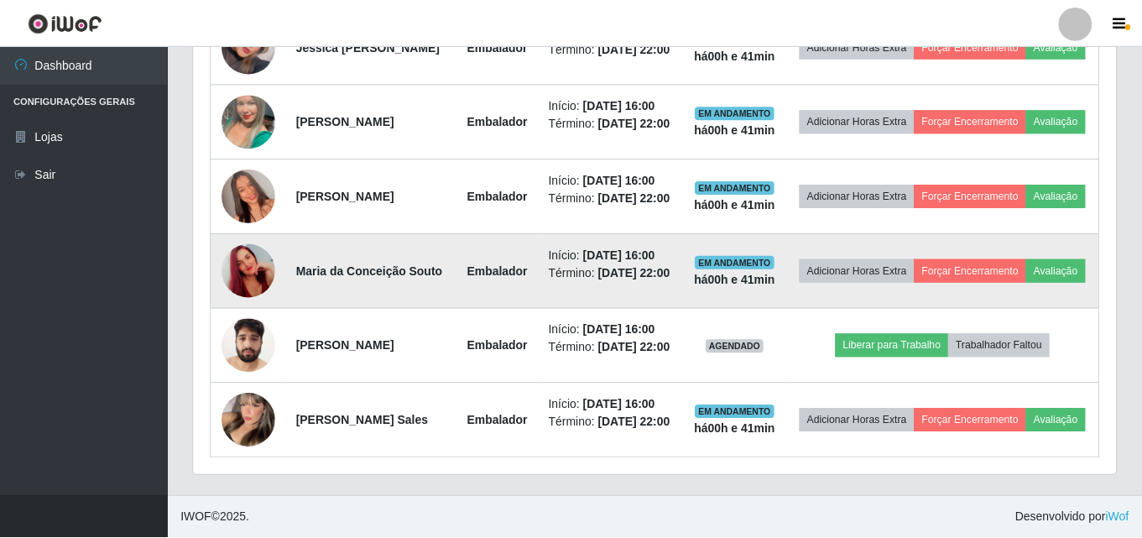
scroll to position [348, 922]
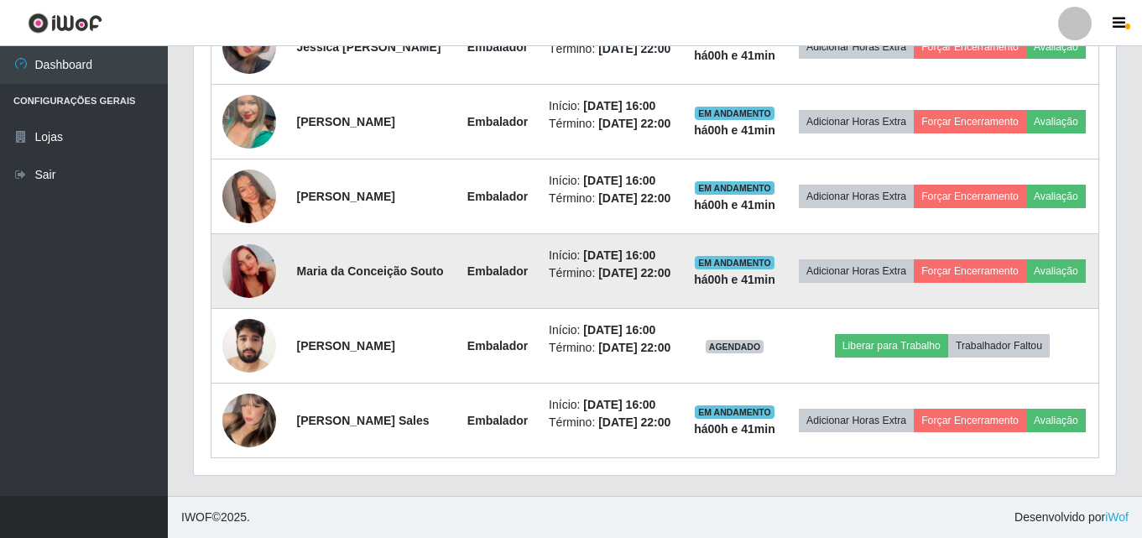
click at [243, 235] on img at bounding box center [249, 271] width 54 height 96
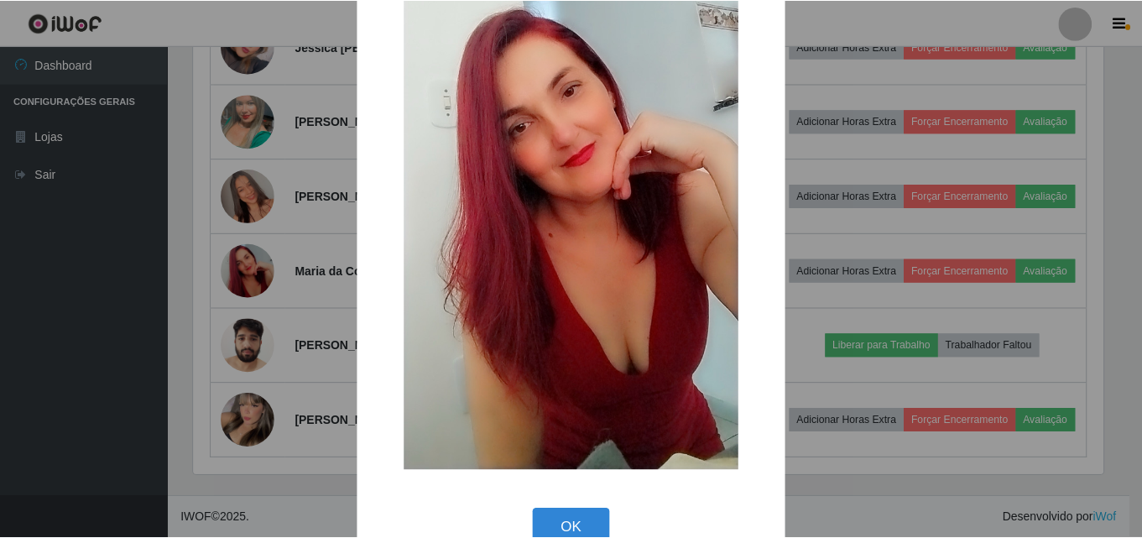
scroll to position [168, 0]
click at [206, 229] on div "× OK Cancel" at bounding box center [573, 269] width 1146 height 538
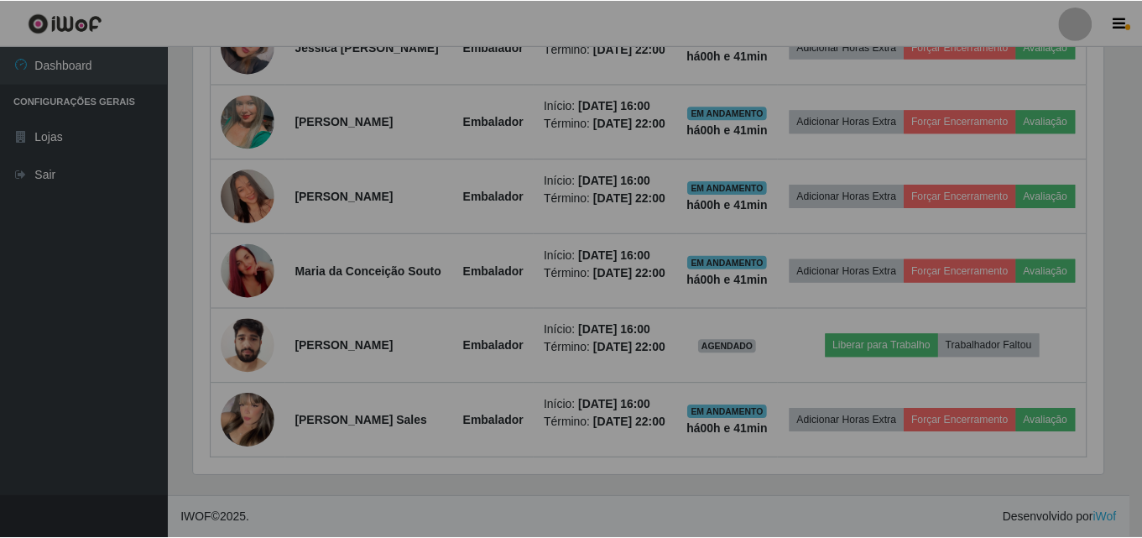
scroll to position [348, 922]
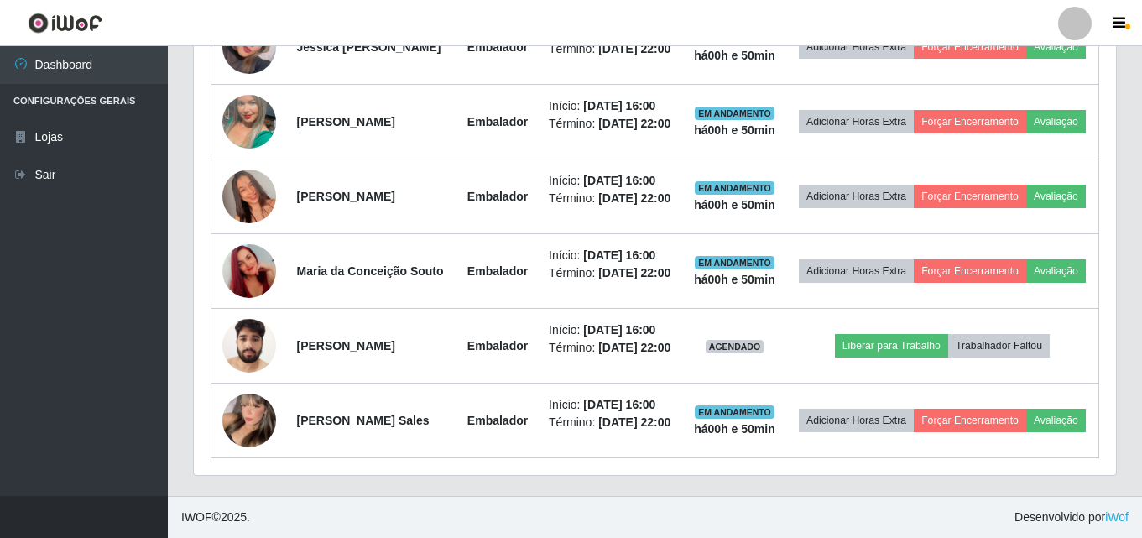
click at [80, 313] on ul "Dashboard Configurações Gerais Lojas Sair" at bounding box center [84, 271] width 168 height 450
